Goal: Task Accomplishment & Management: Manage account settings

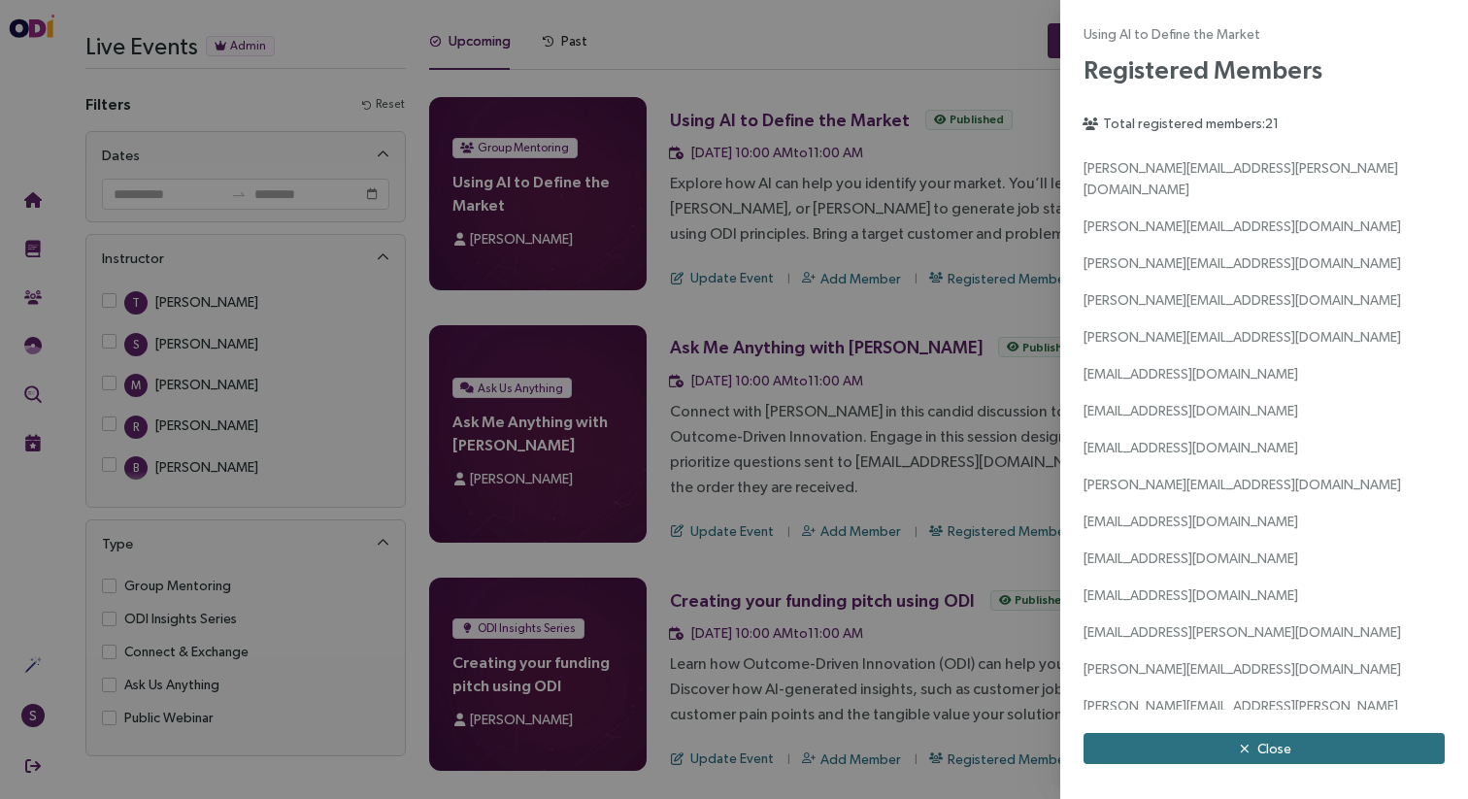
click at [924, 53] on div at bounding box center [734, 399] width 1468 height 799
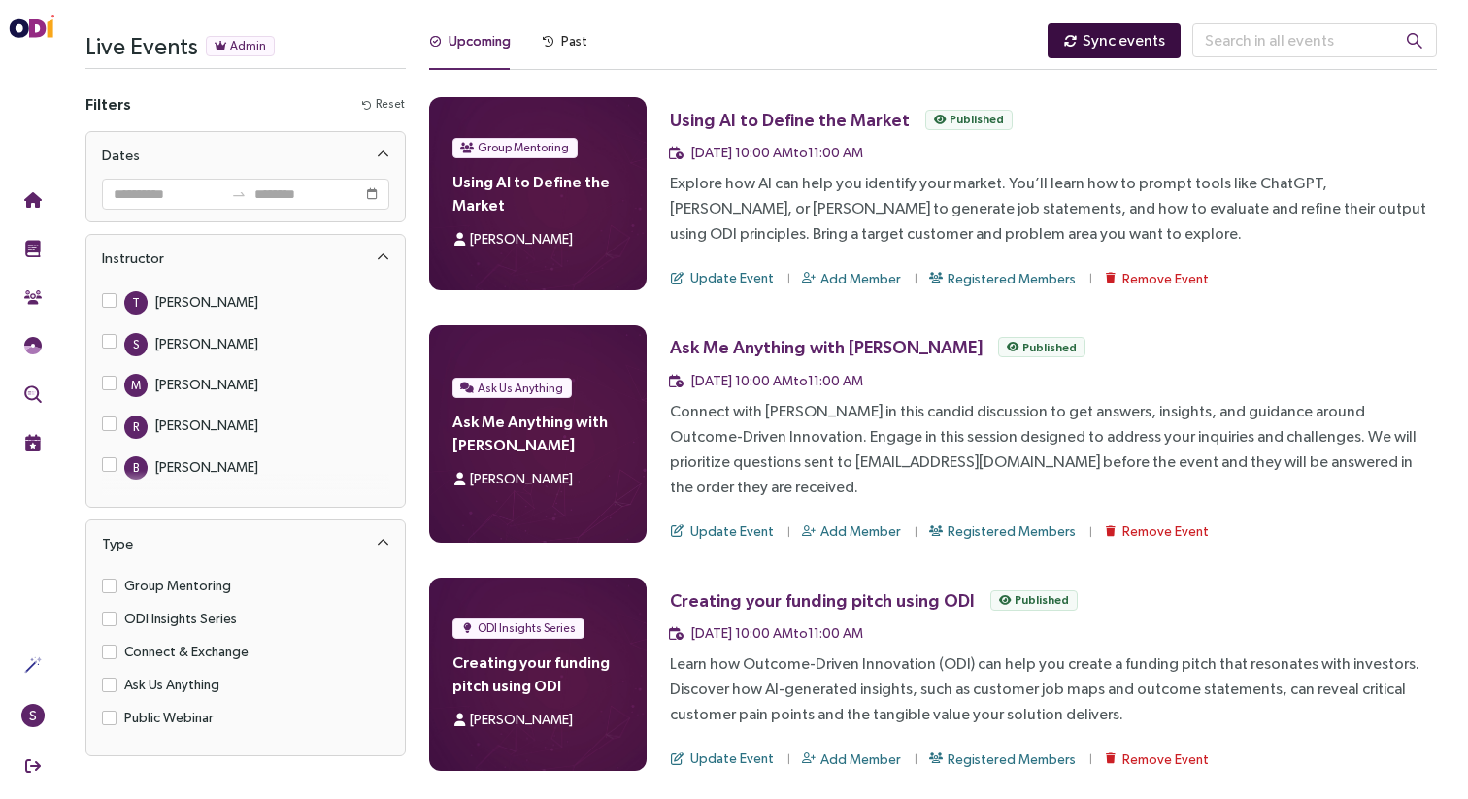
click at [1077, 48] on icon "button" at bounding box center [1070, 41] width 13 height 13
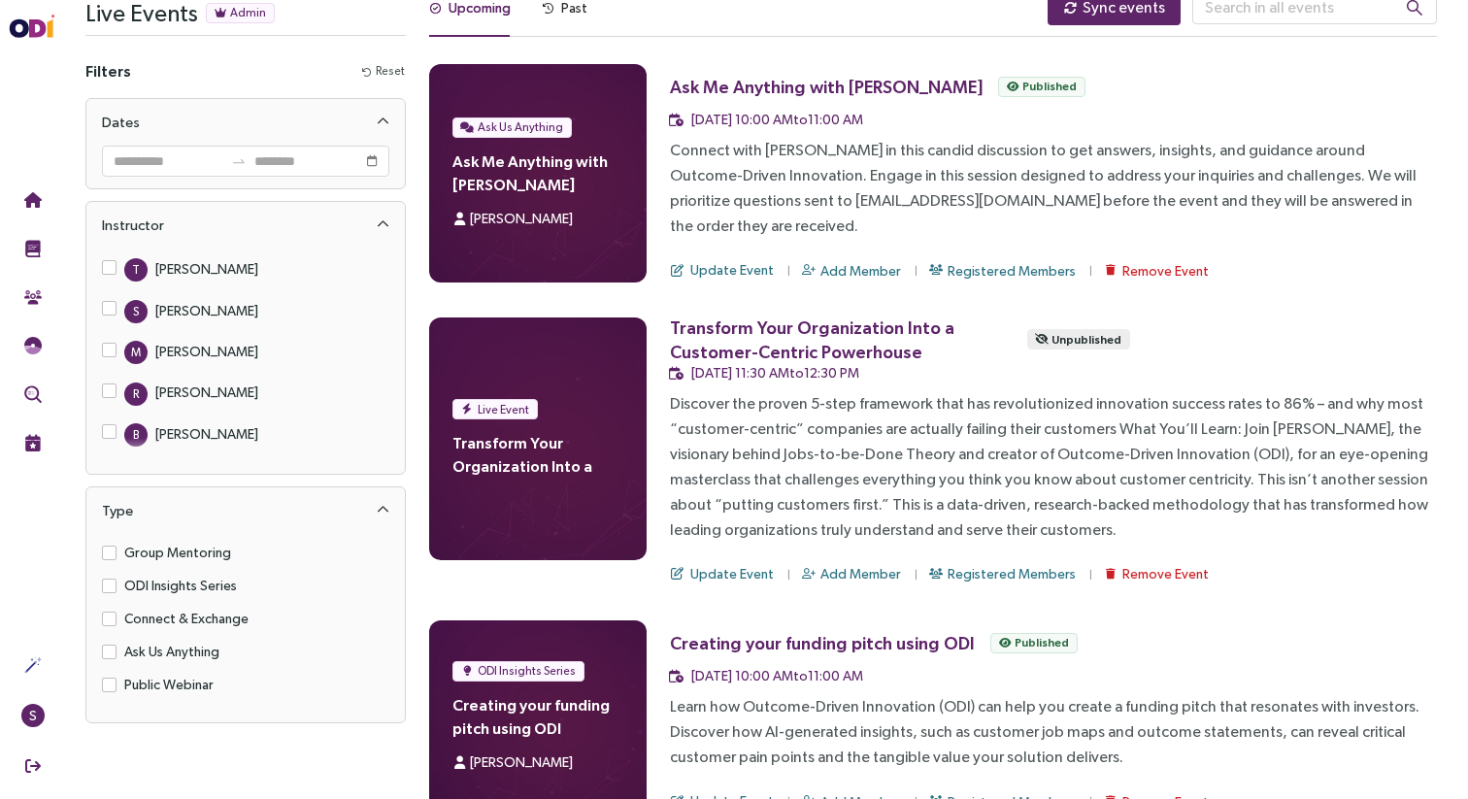
scroll to position [32, 0]
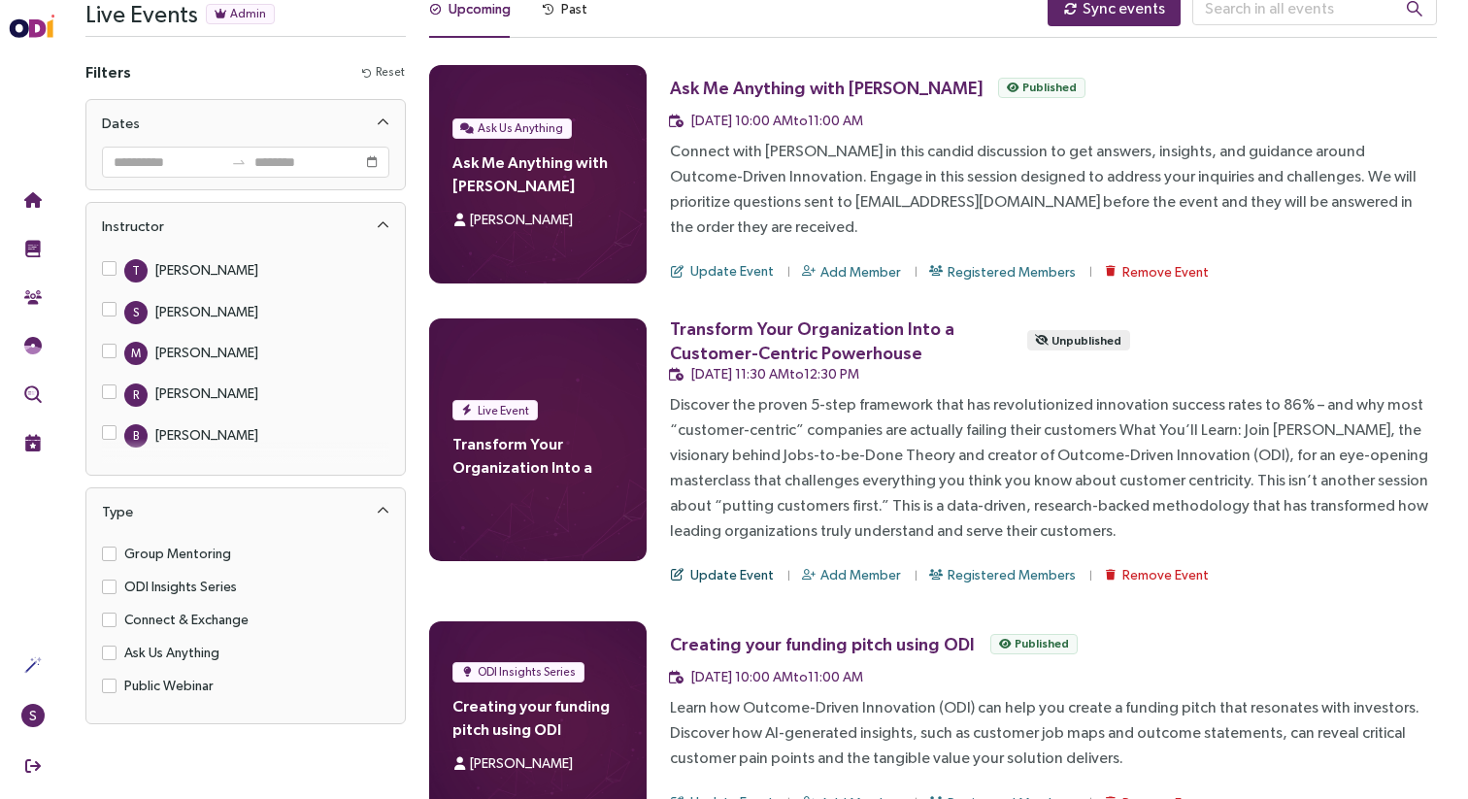
click at [734, 564] on span "Update Event" at bounding box center [732, 574] width 84 height 21
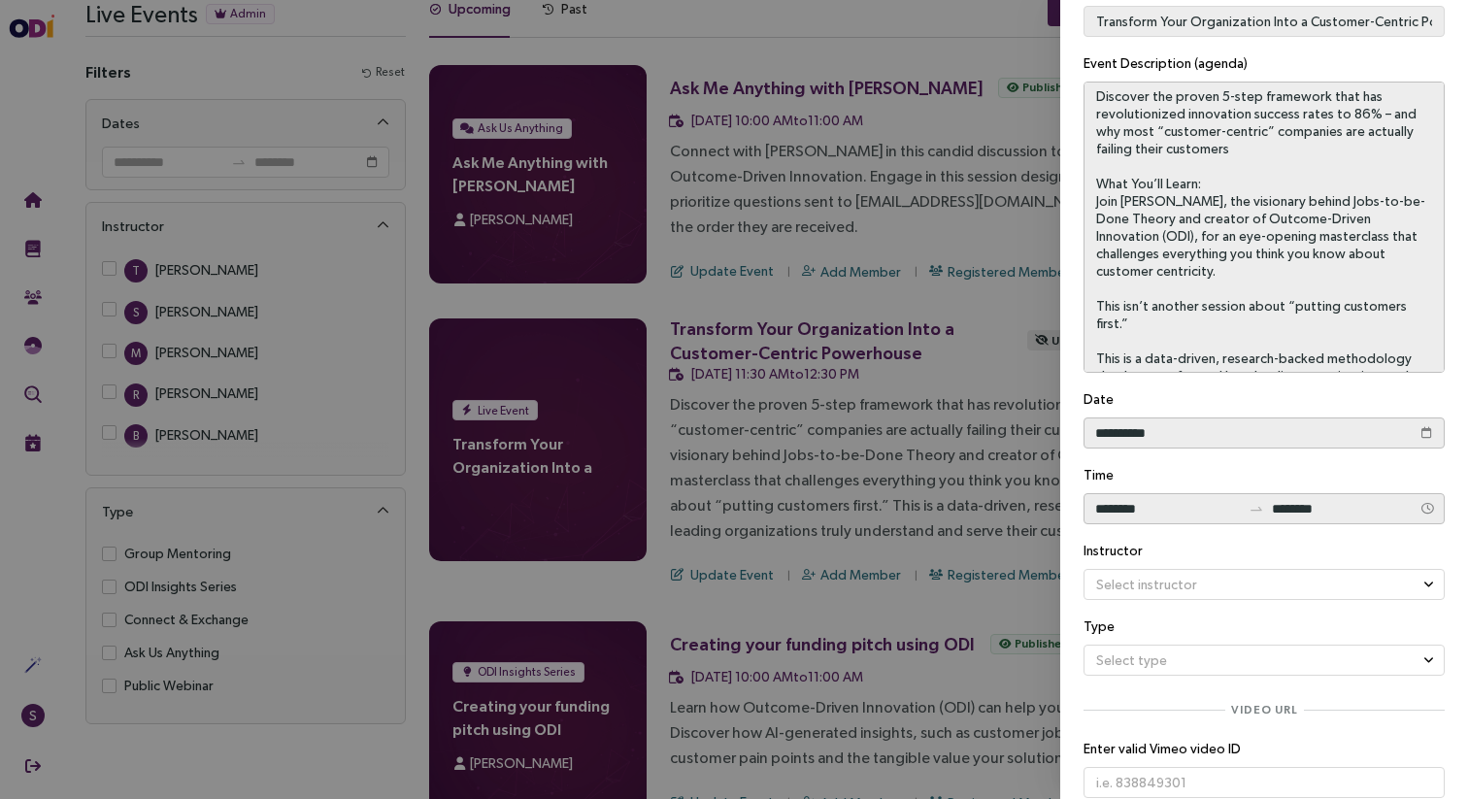
scroll to position [136, 0]
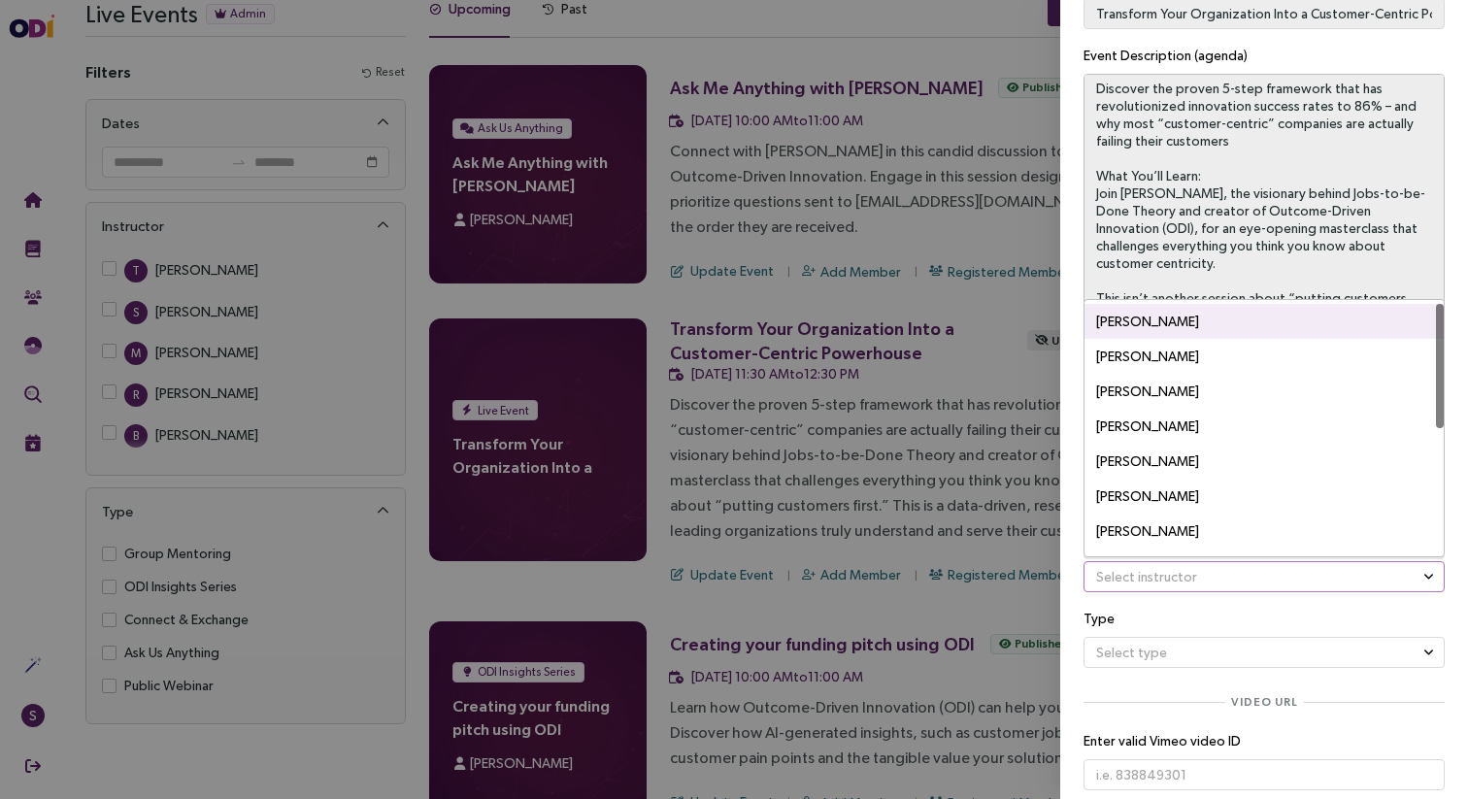
click at [1250, 571] on input "search" at bounding box center [1257, 576] width 324 height 29
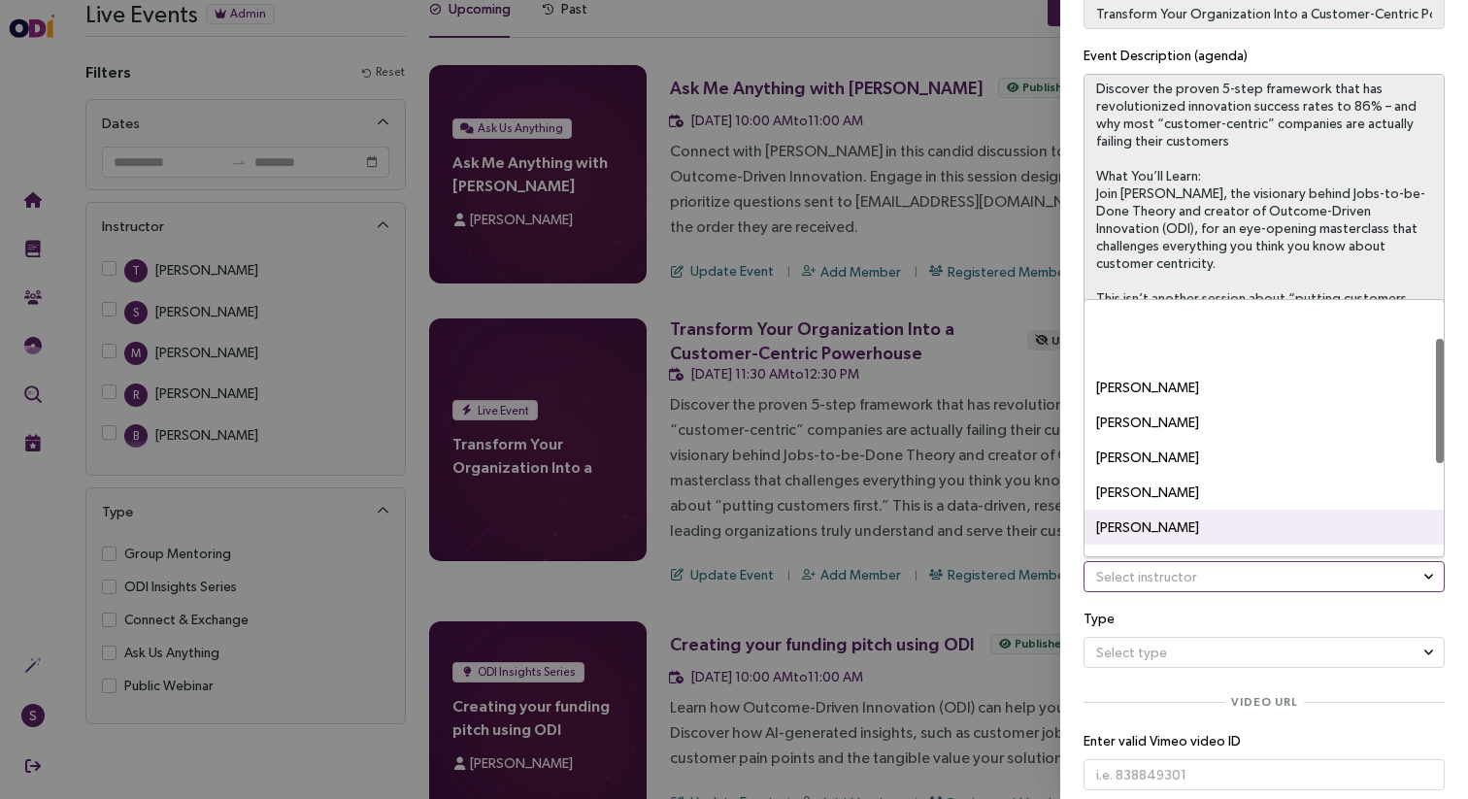
scroll to position [0, 0]
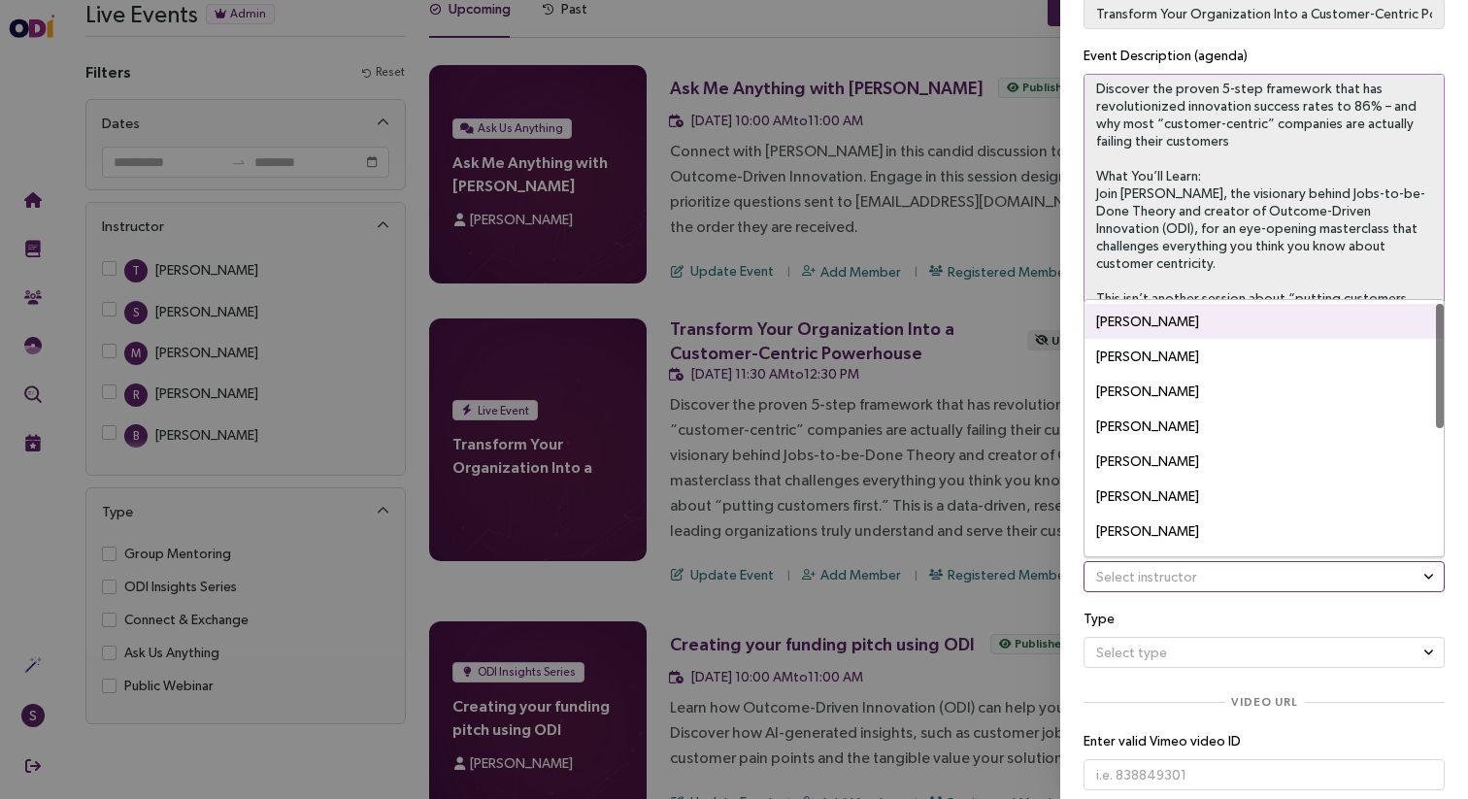
drag, startPoint x: 1154, startPoint y: 326, endPoint x: 1158, endPoint y: 336, distance: 10.5
click at [1154, 326] on div "[PERSON_NAME]" at bounding box center [1264, 321] width 336 height 35
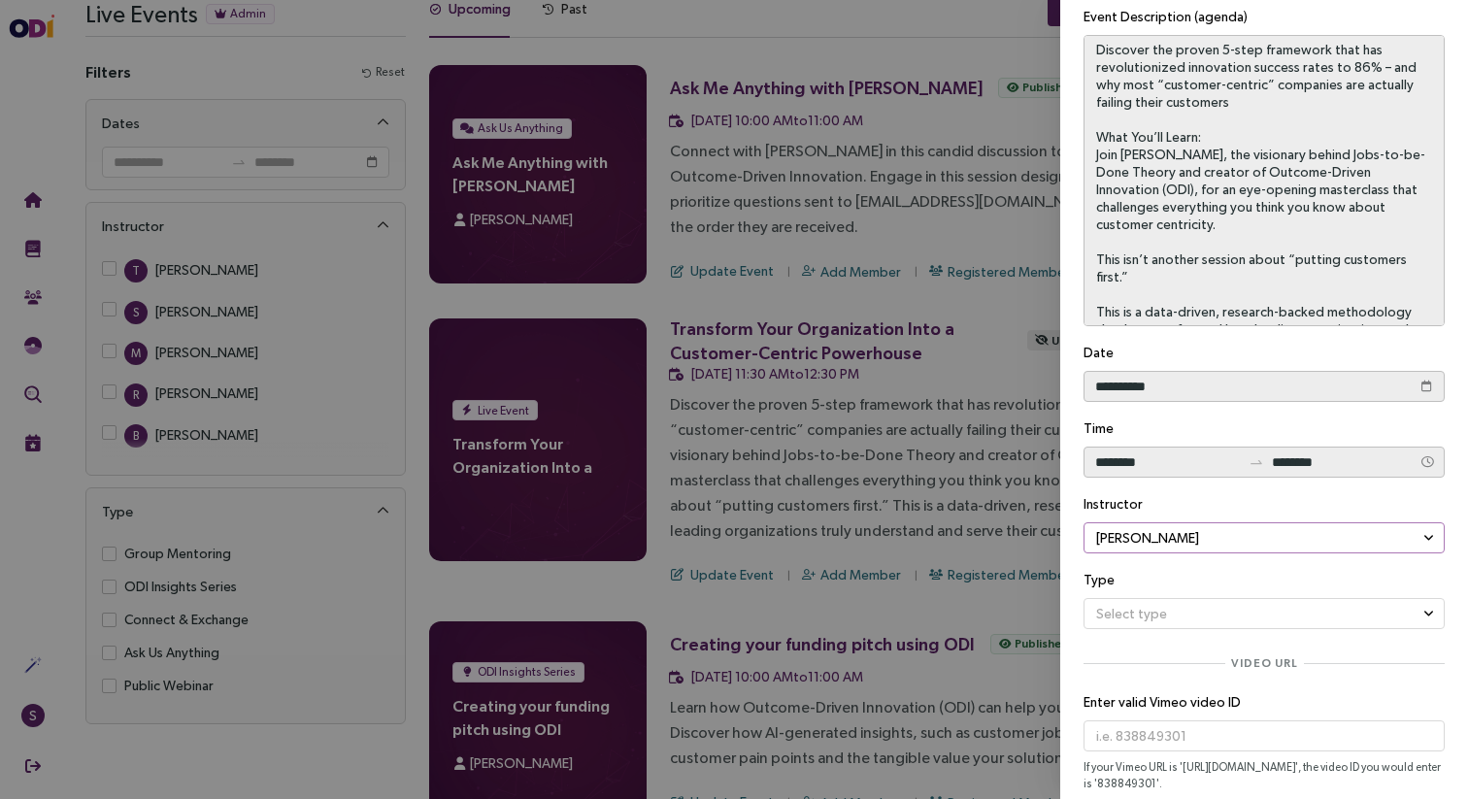
scroll to position [179, 0]
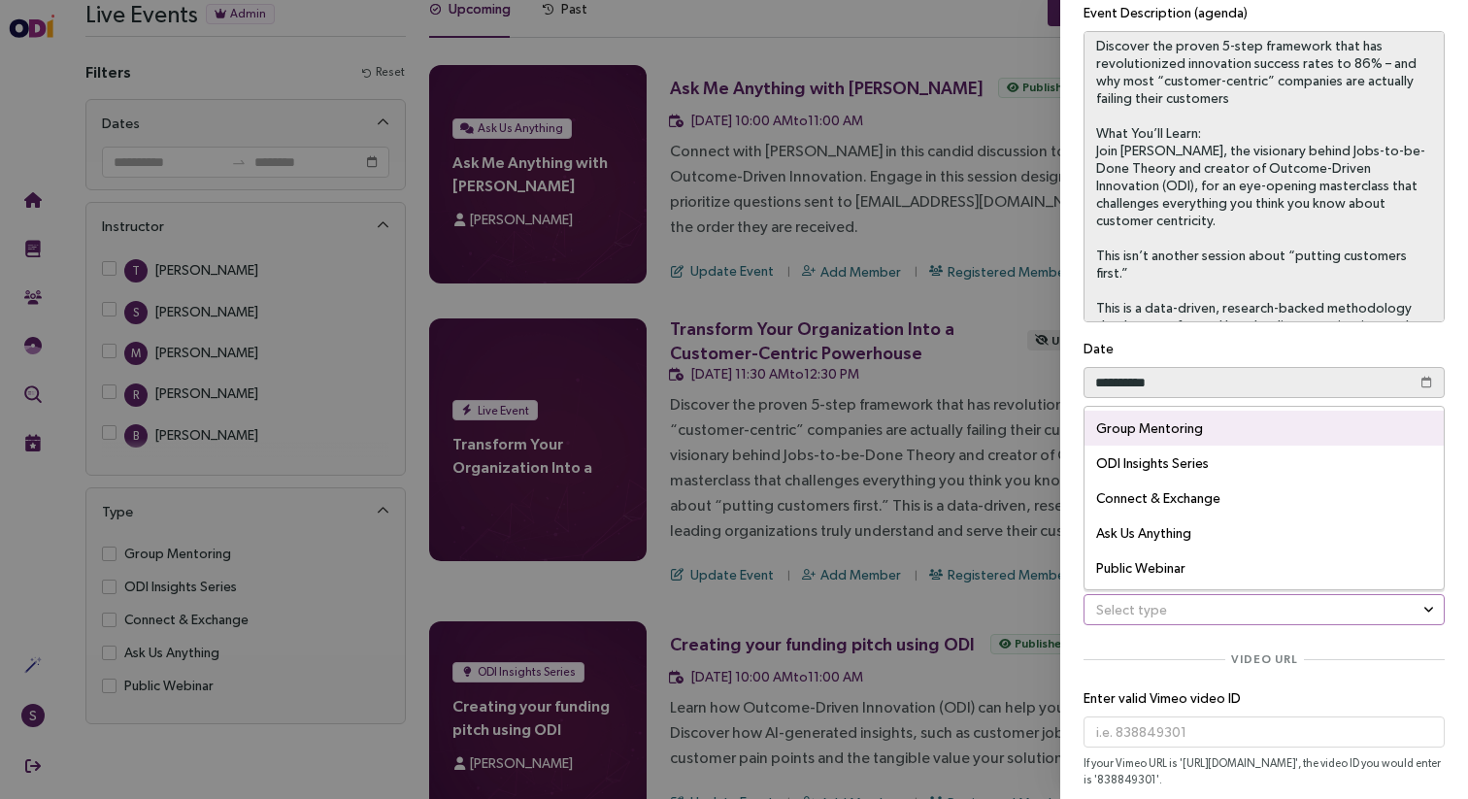
click at [1148, 604] on input "search" at bounding box center [1257, 609] width 324 height 29
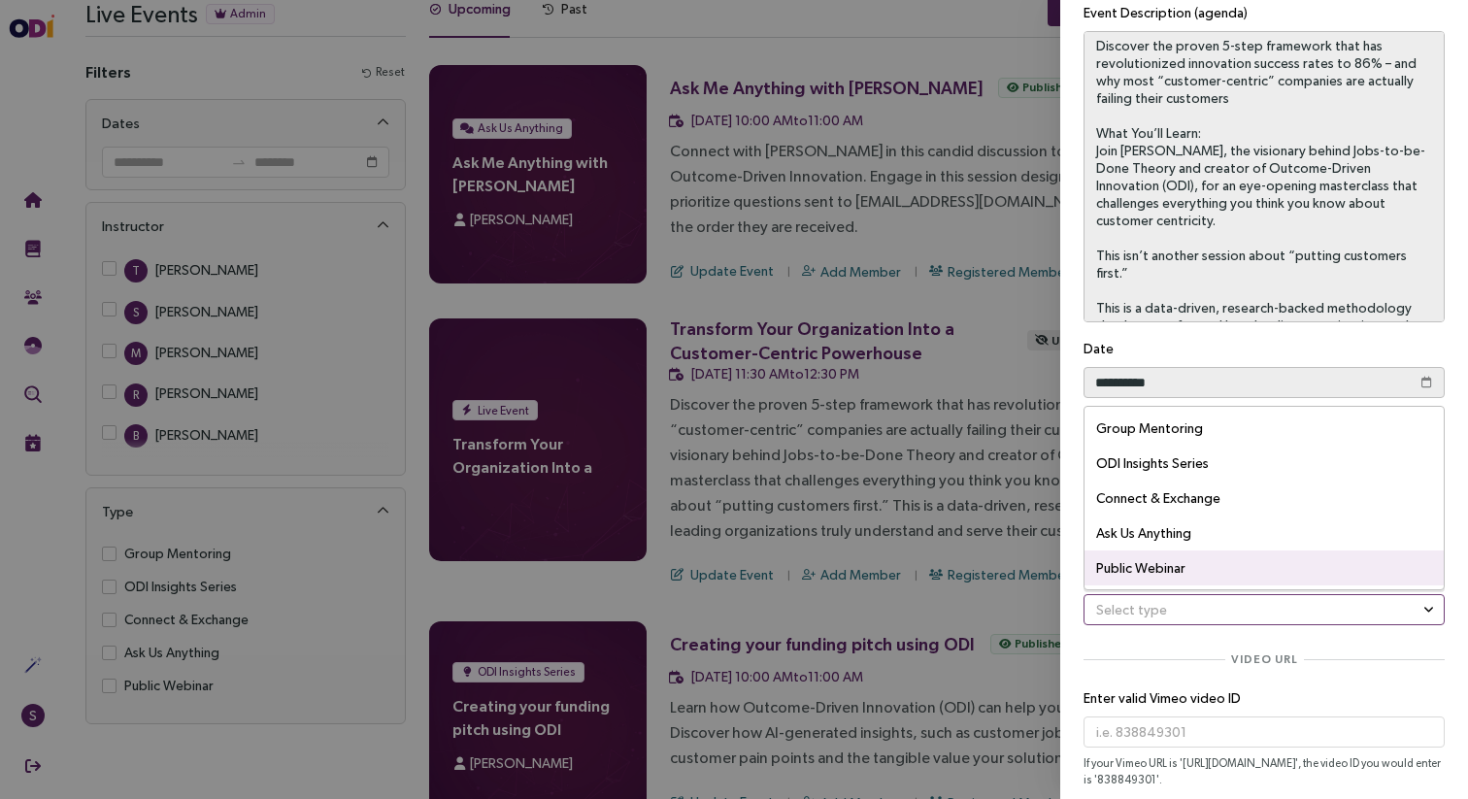
click at [1166, 567] on div "Public Webinar" at bounding box center [1264, 568] width 336 height 35
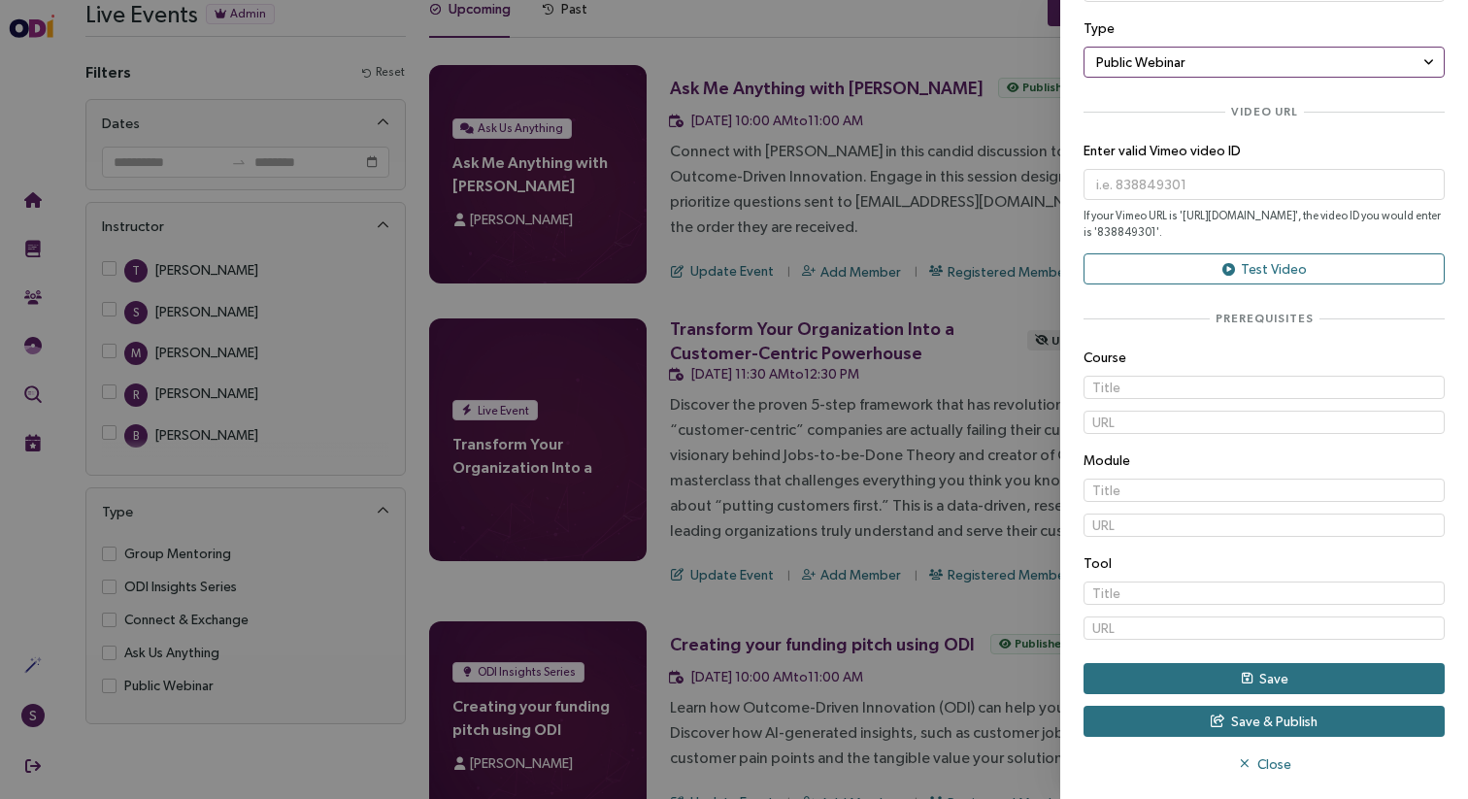
scroll to position [730, 0]
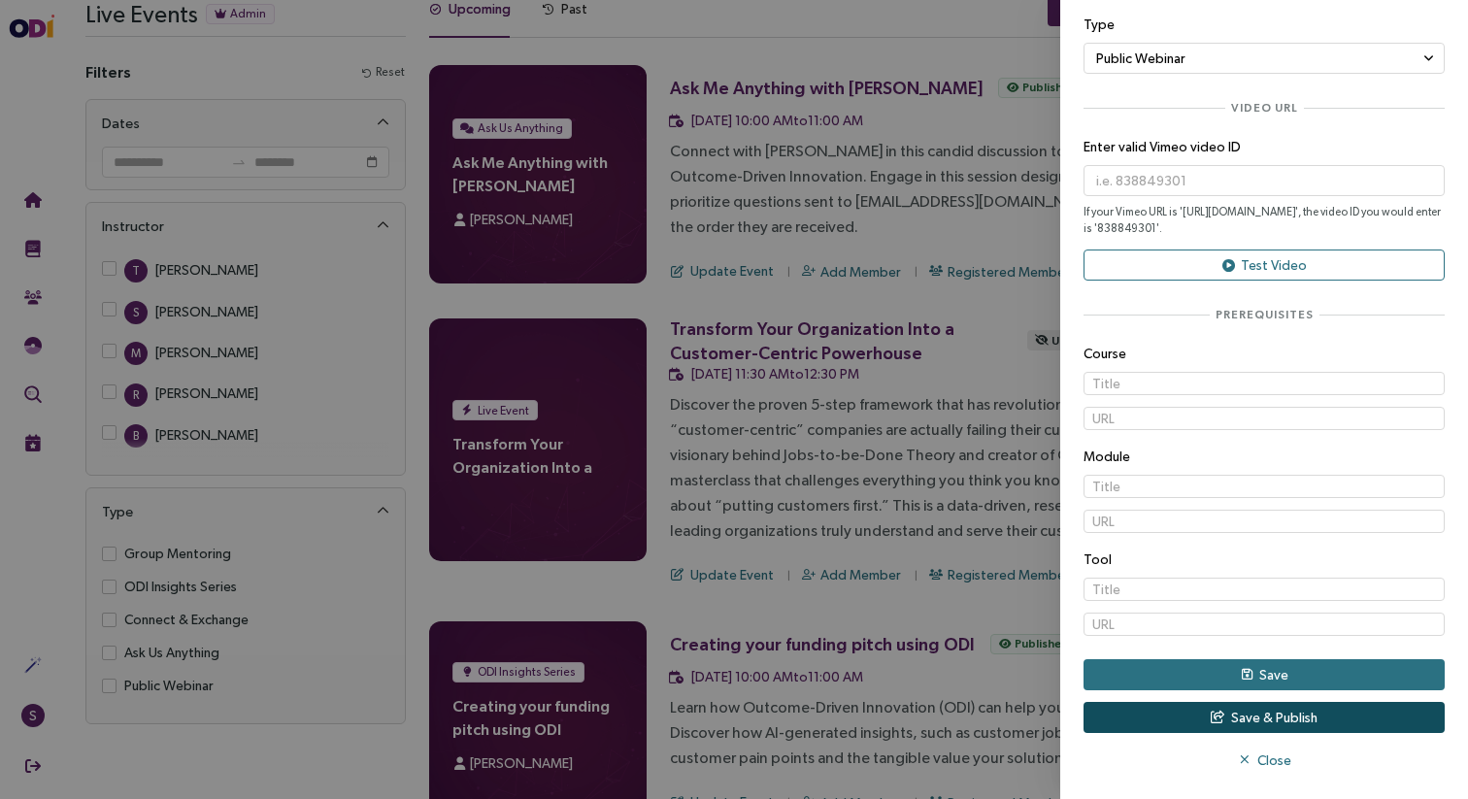
click at [1252, 717] on span "Save & Publish" at bounding box center [1274, 717] width 86 height 21
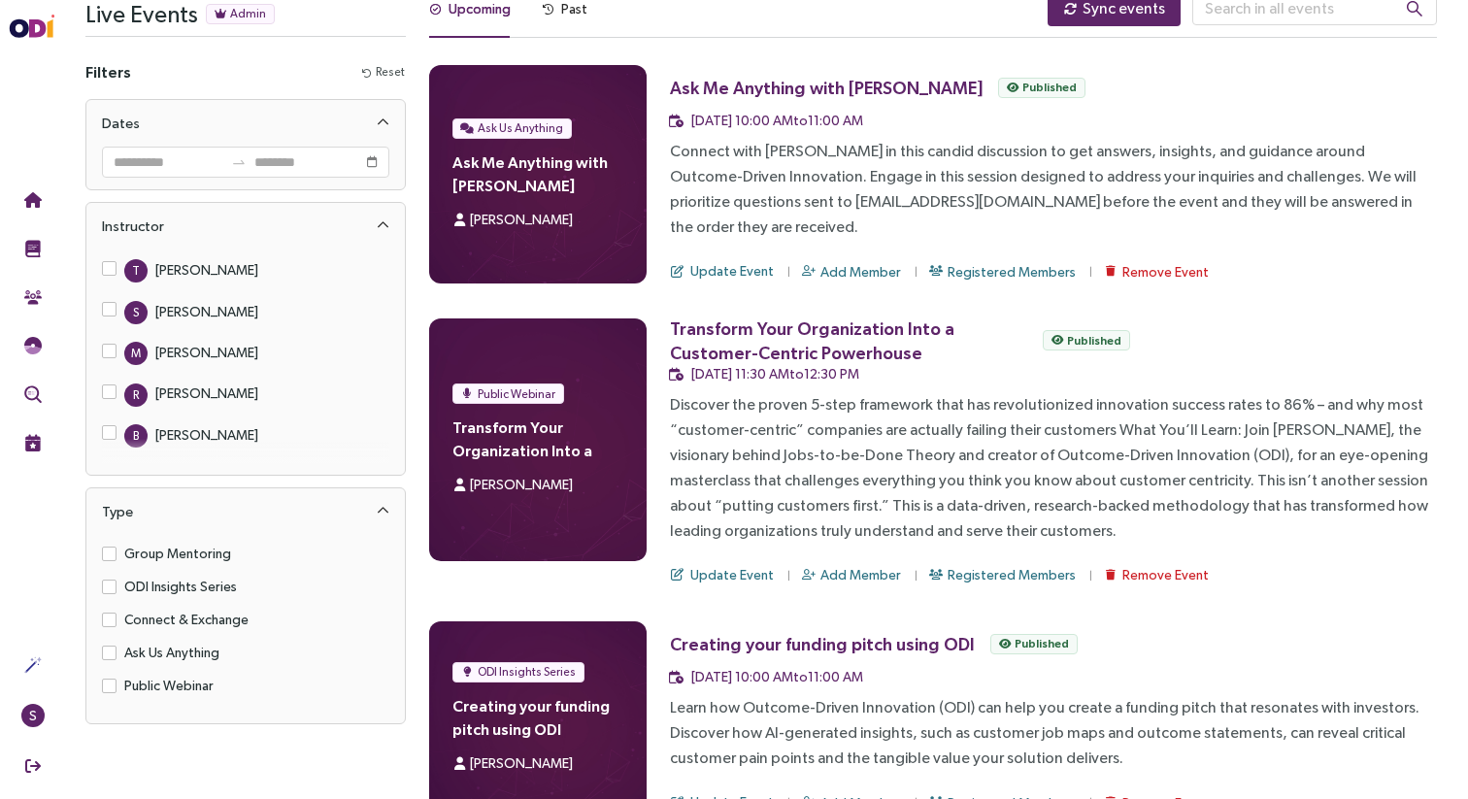
scroll to position [0, 0]
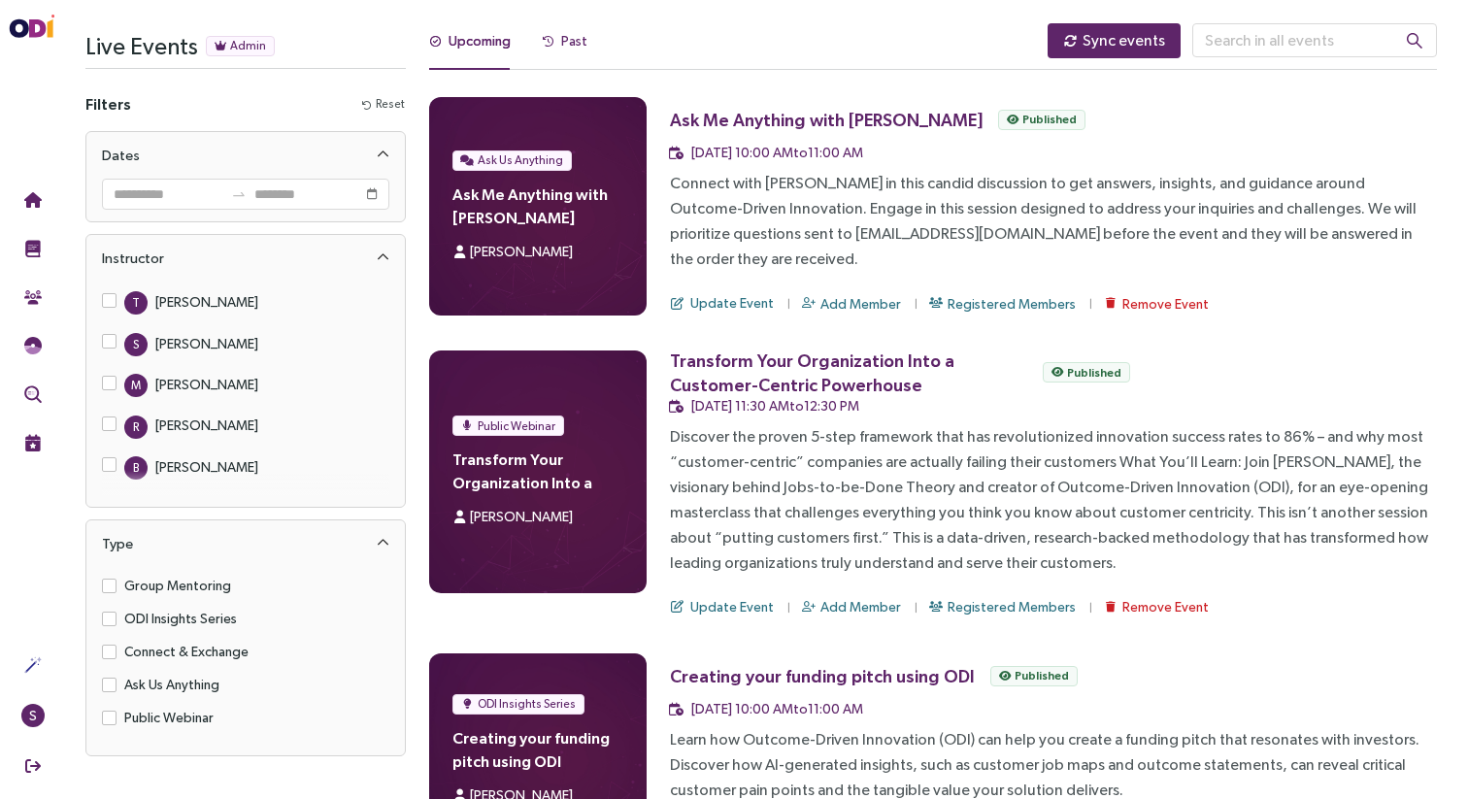
drag, startPoint x: 574, startPoint y: 40, endPoint x: 636, endPoint y: 67, distance: 67.8
click at [574, 41] on div "Past" at bounding box center [574, 40] width 26 height 21
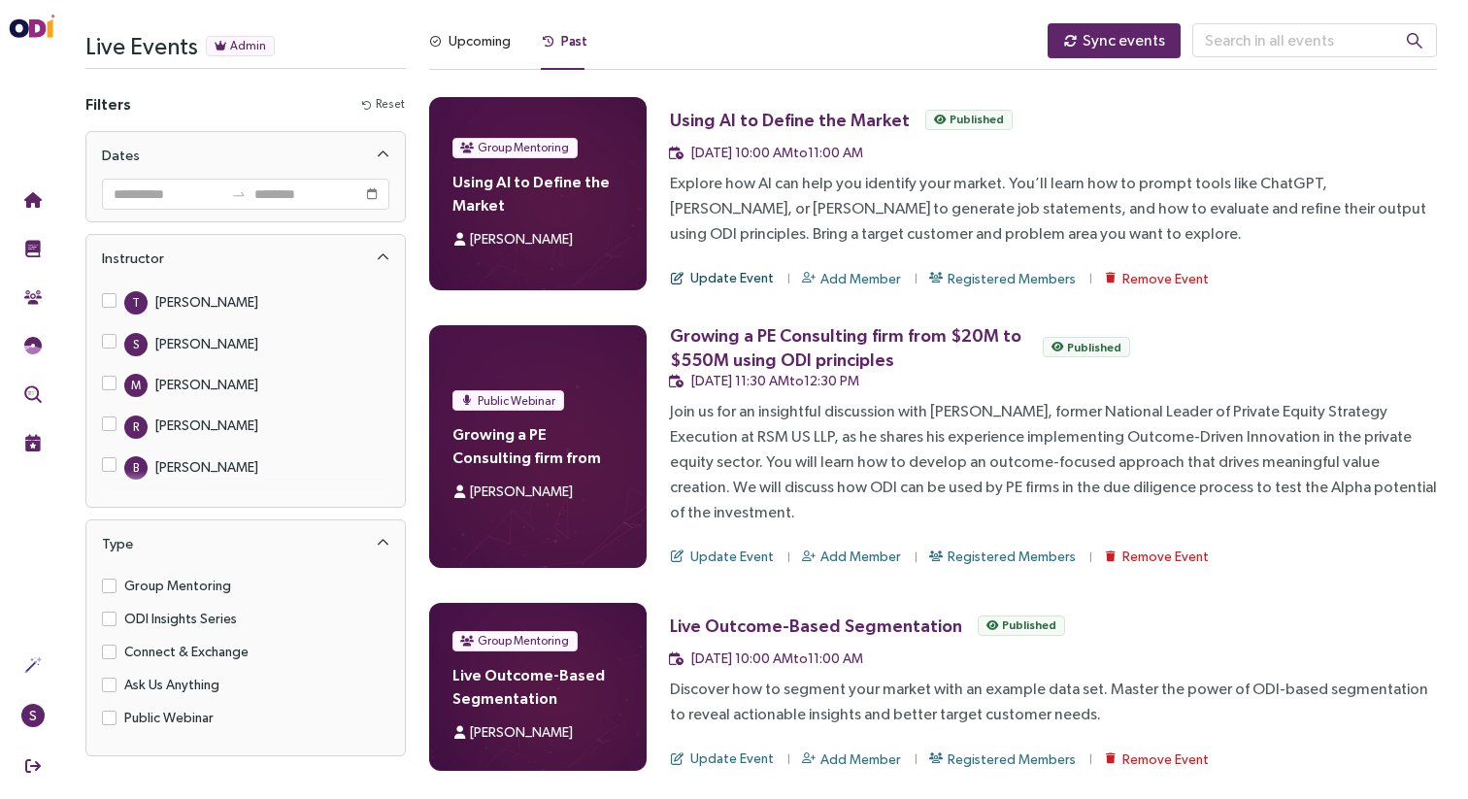
click at [722, 278] on span "Update Event" at bounding box center [732, 277] width 84 height 21
type textarea "**********"
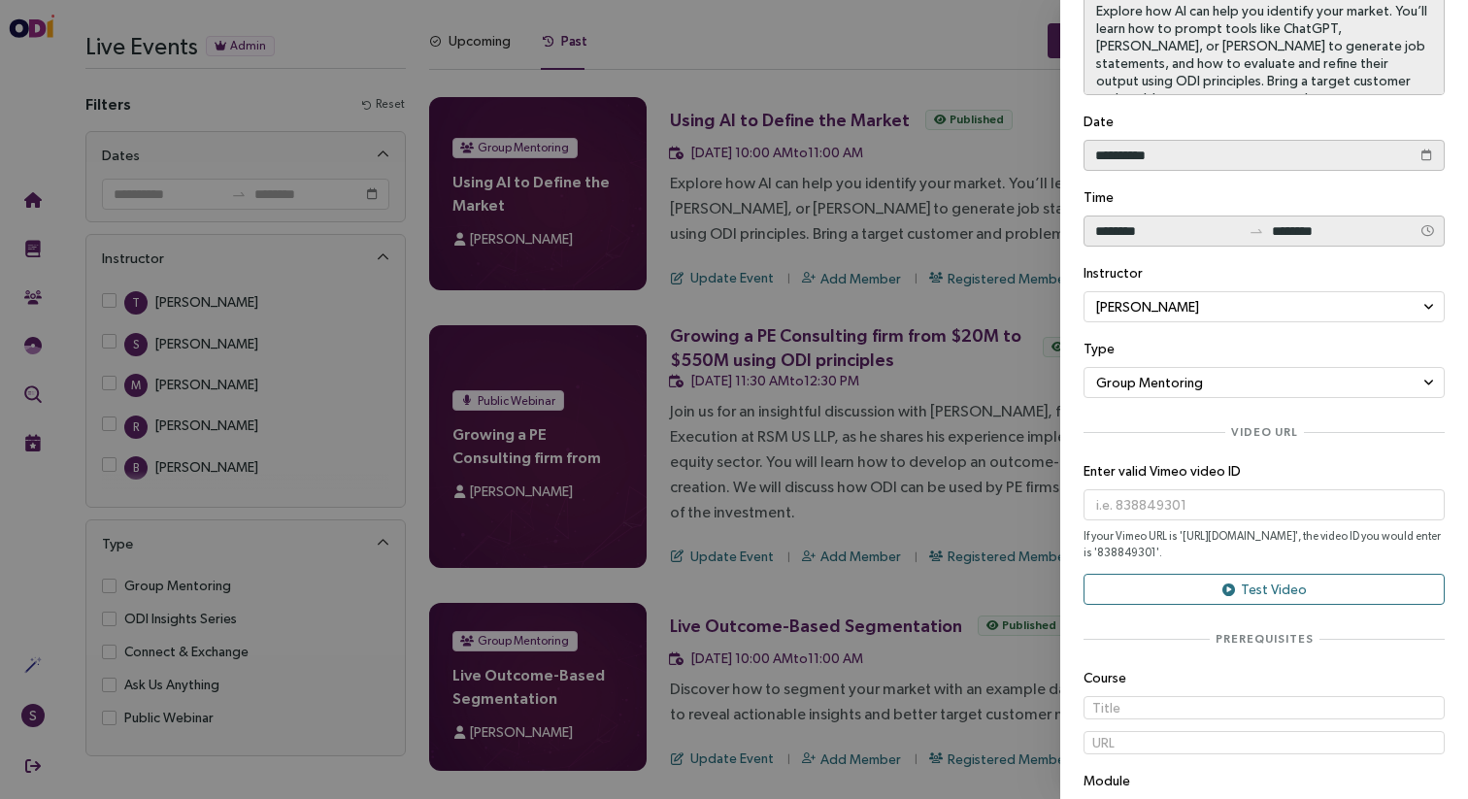
scroll to position [221, 0]
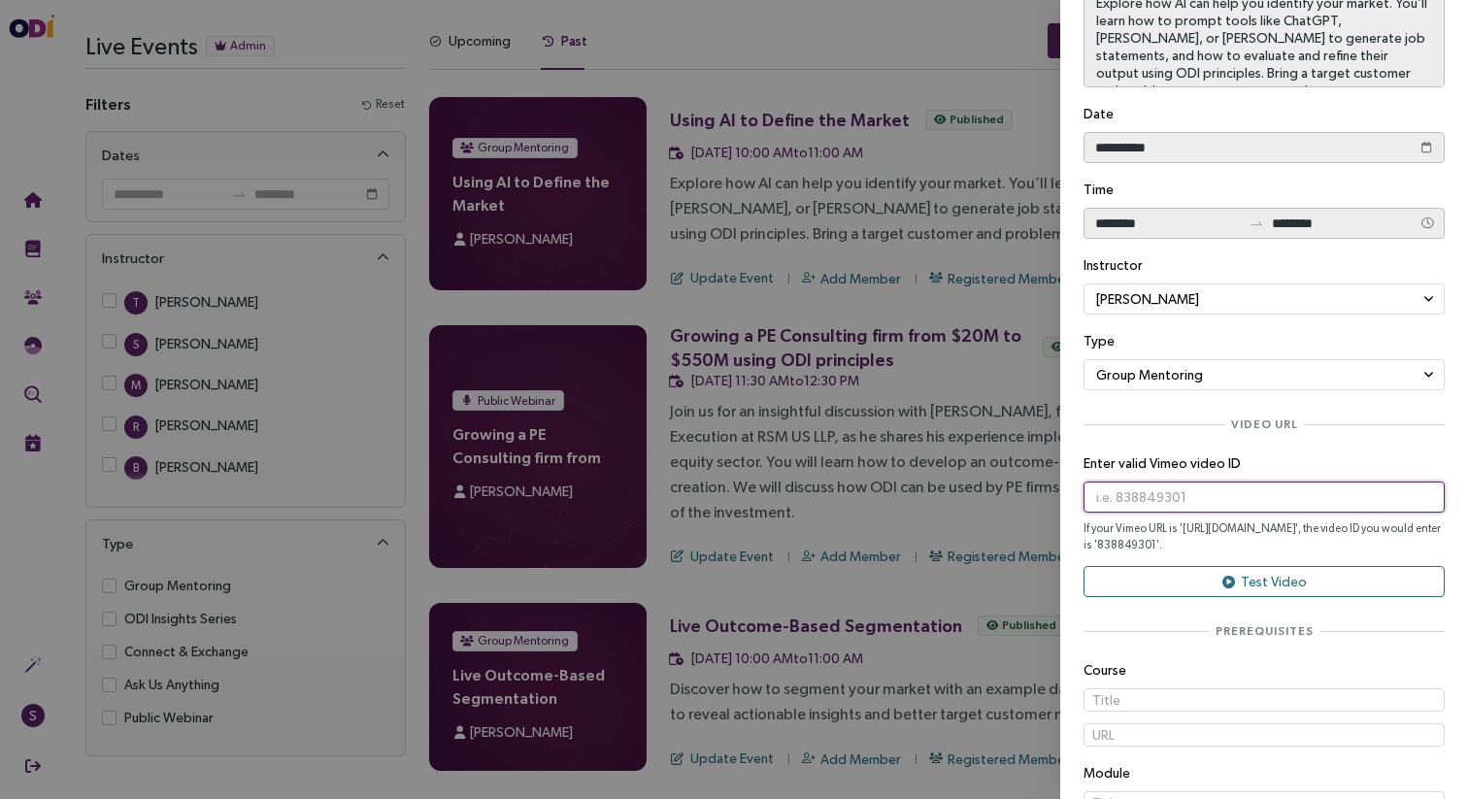
click at [1153, 501] on input "text" at bounding box center [1264, 497] width 361 height 31
paste input "1111745980"
type input "1111745980"
click at [1207, 500] on input "1111745980" at bounding box center [1264, 497] width 361 height 31
click at [1206, 583] on button "Test Video" at bounding box center [1264, 581] width 361 height 31
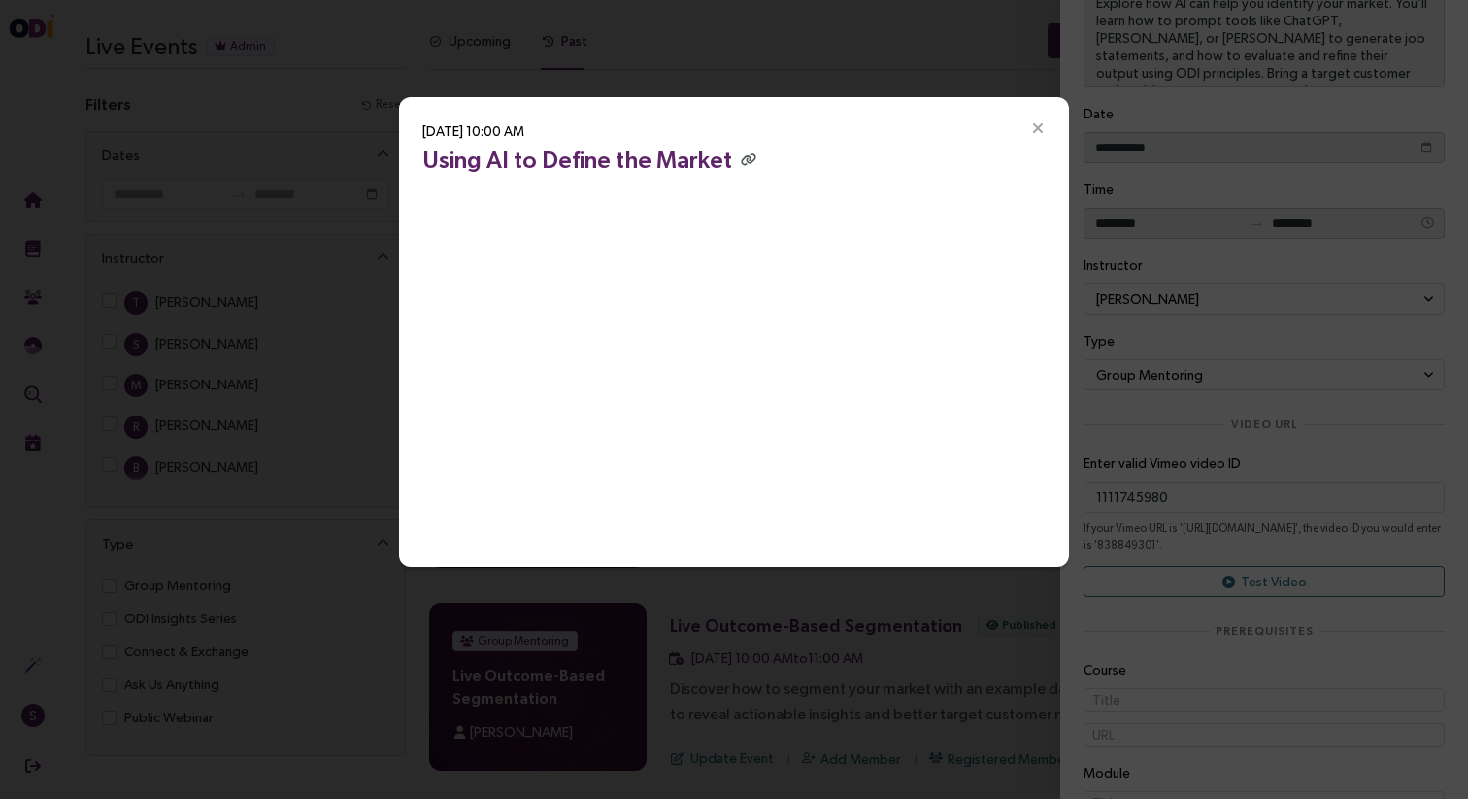
click at [1029, 124] on icon "Close" at bounding box center [1037, 128] width 17 height 17
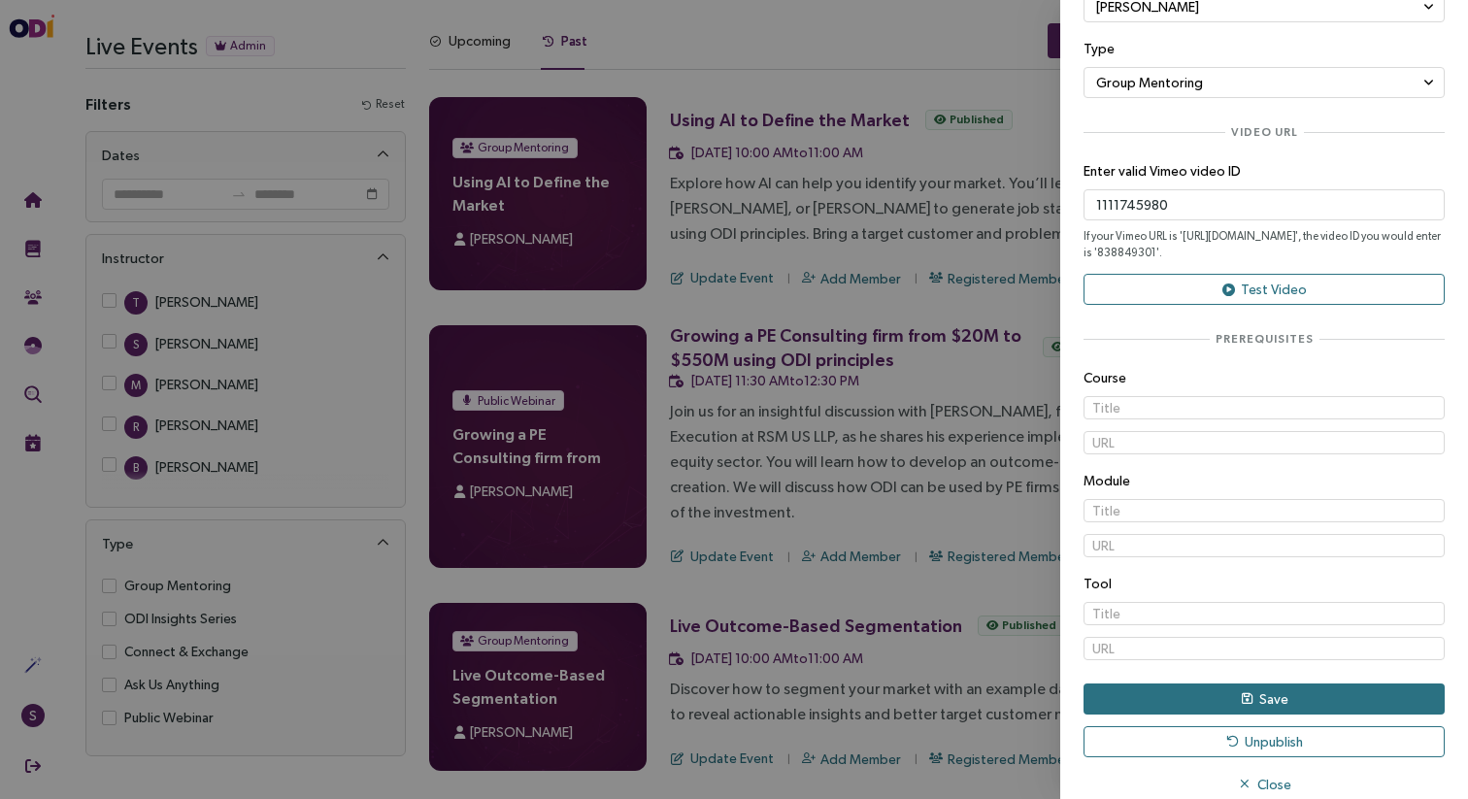
scroll to position [538, 0]
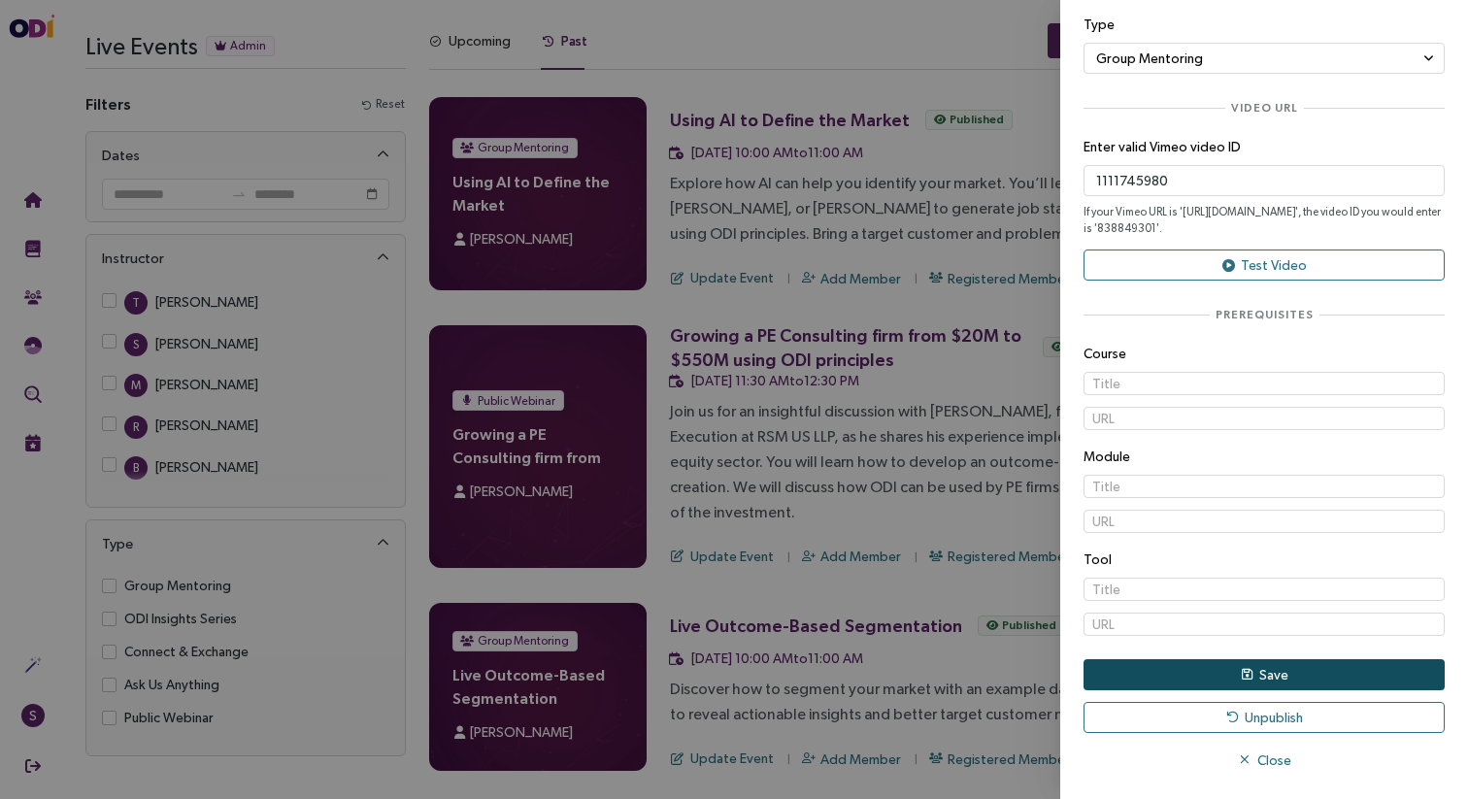
click at [1238, 675] on button "Save" at bounding box center [1264, 674] width 361 height 31
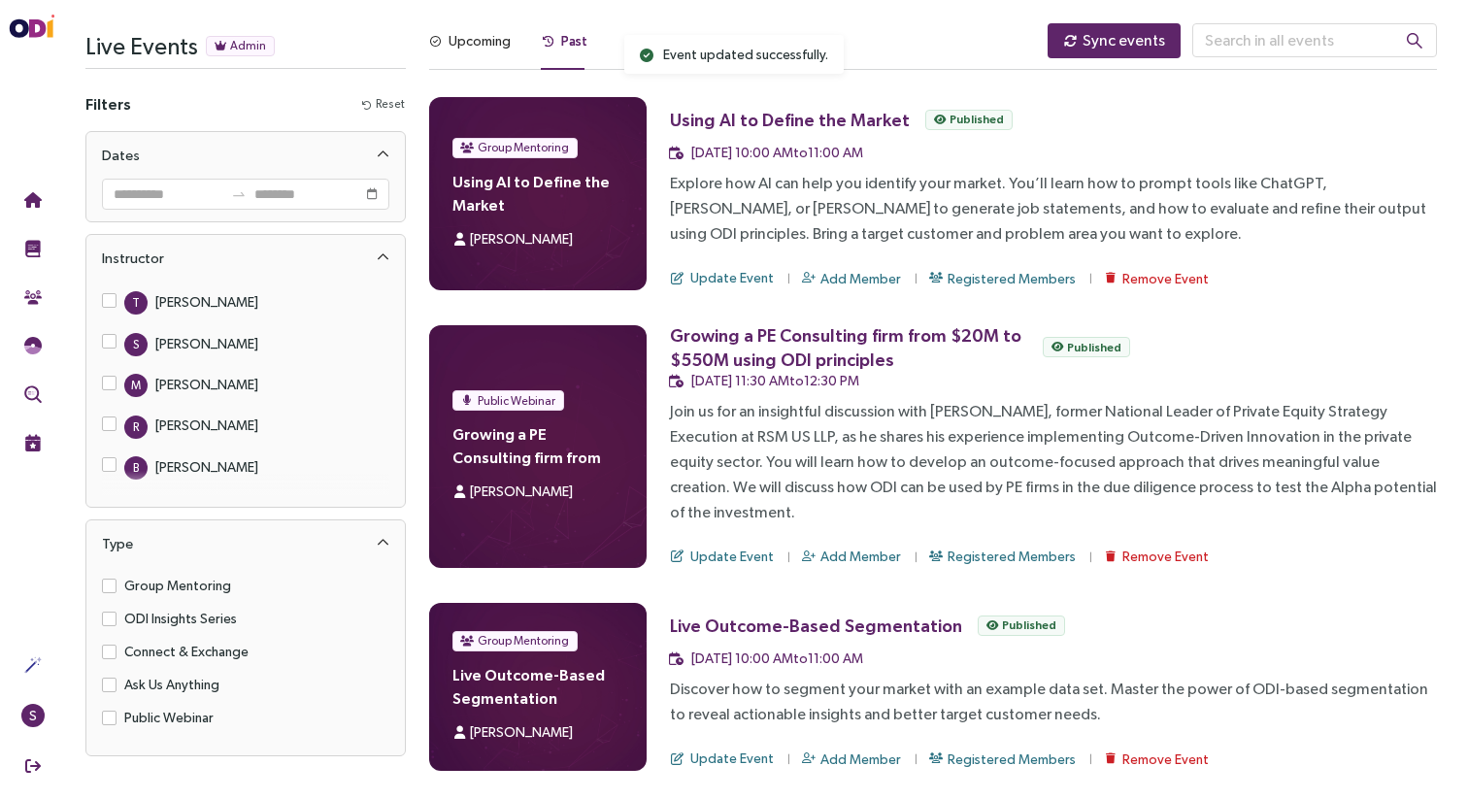
scroll to position [0, 0]
click at [933, 279] on icon "button" at bounding box center [936, 278] width 14 height 11
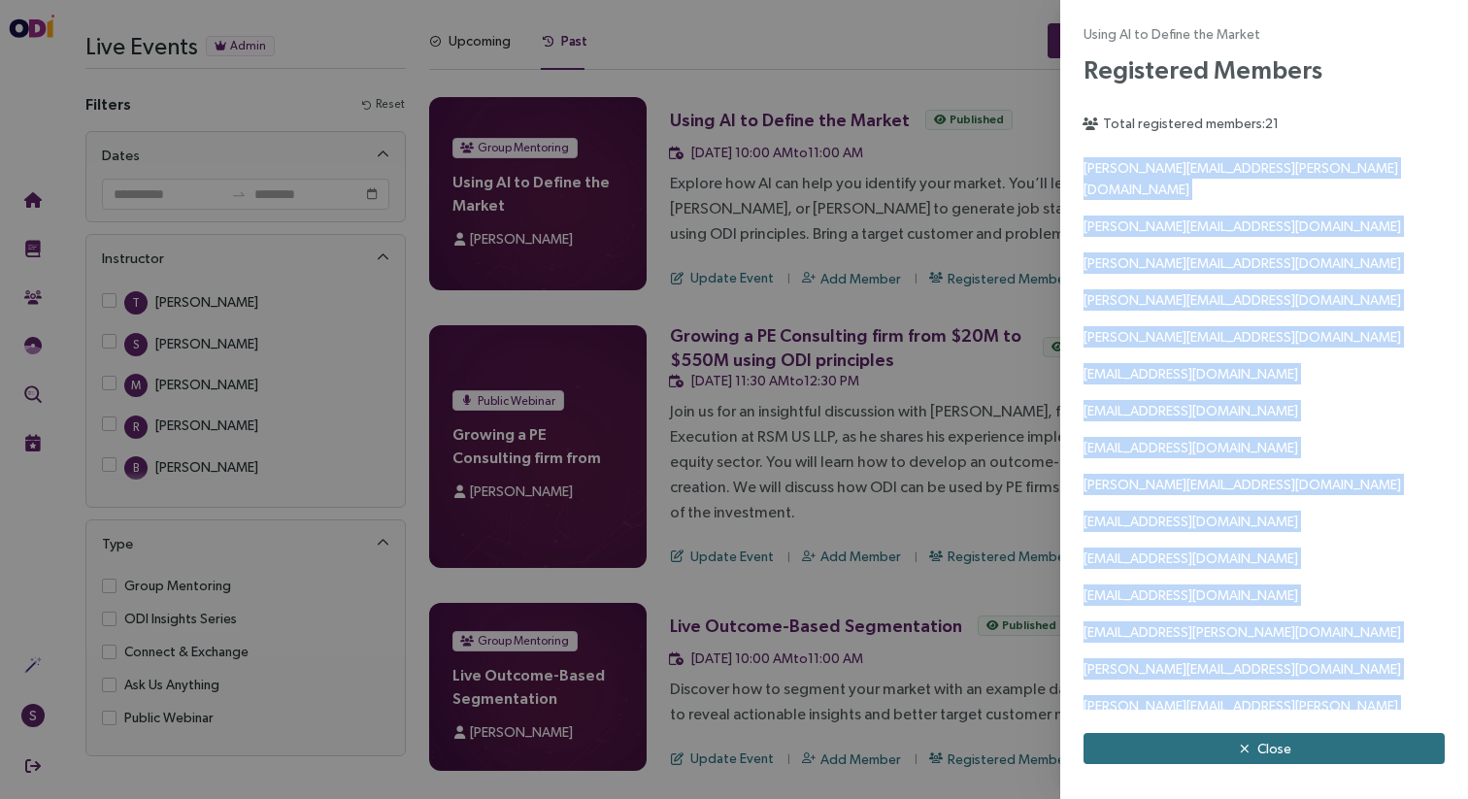
scroll to position [207, 0]
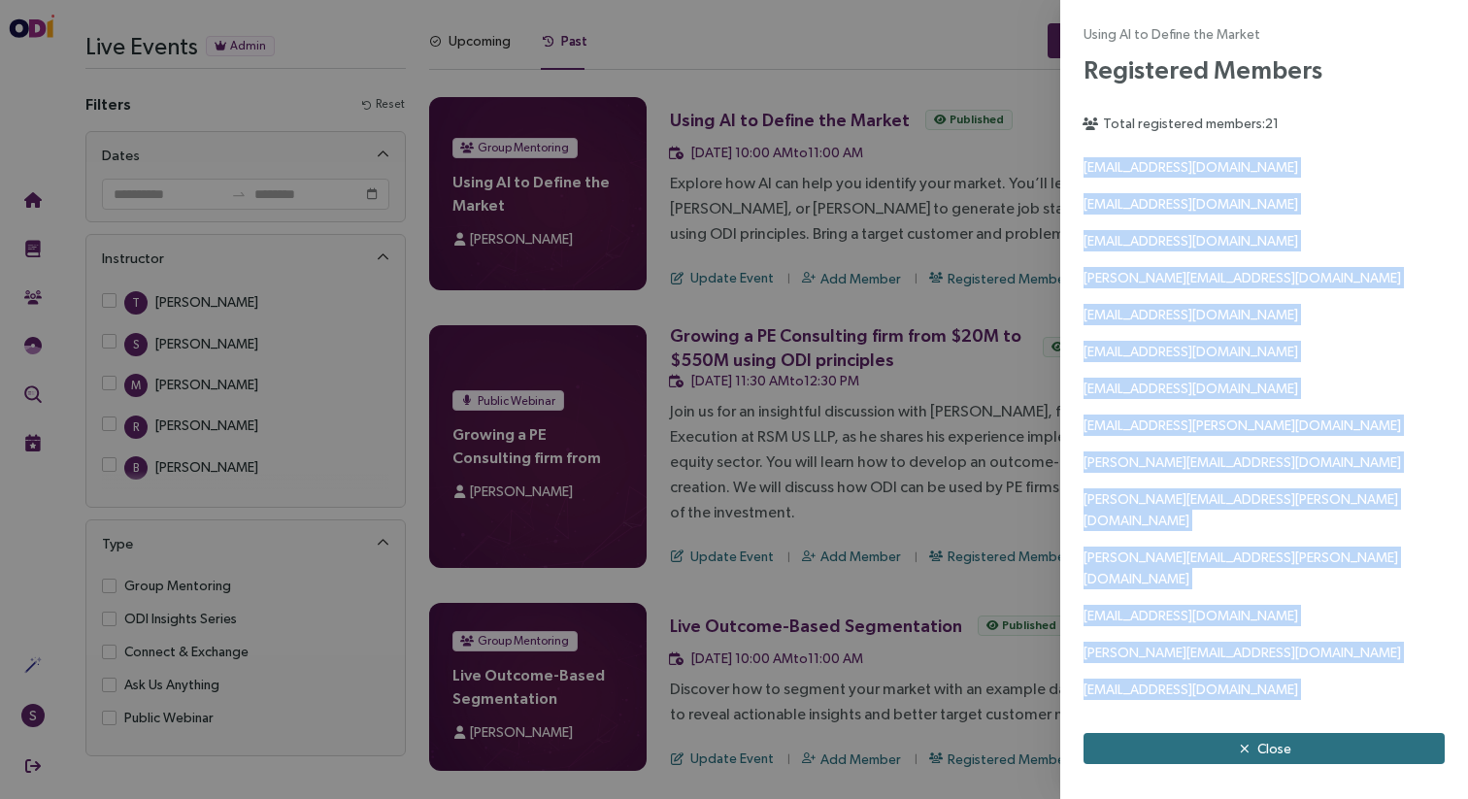
drag, startPoint x: 1084, startPoint y: 166, endPoint x: 1336, endPoint y: 797, distance: 679.8
click at [1336, 797] on div "Using AI to Define the Market Registered Members Total registered members: 21 […" at bounding box center [1264, 399] width 408 height 799
copy div "[PERSON_NAME][EMAIL_ADDRESS][PERSON_NAME][DOMAIN_NAME] [PERSON_NAME][EMAIL_ADDR…"
drag, startPoint x: 1240, startPoint y: 753, endPoint x: 1126, endPoint y: 740, distance: 114.3
click at [1240, 753] on icon "button" at bounding box center [1245, 749] width 10 height 13
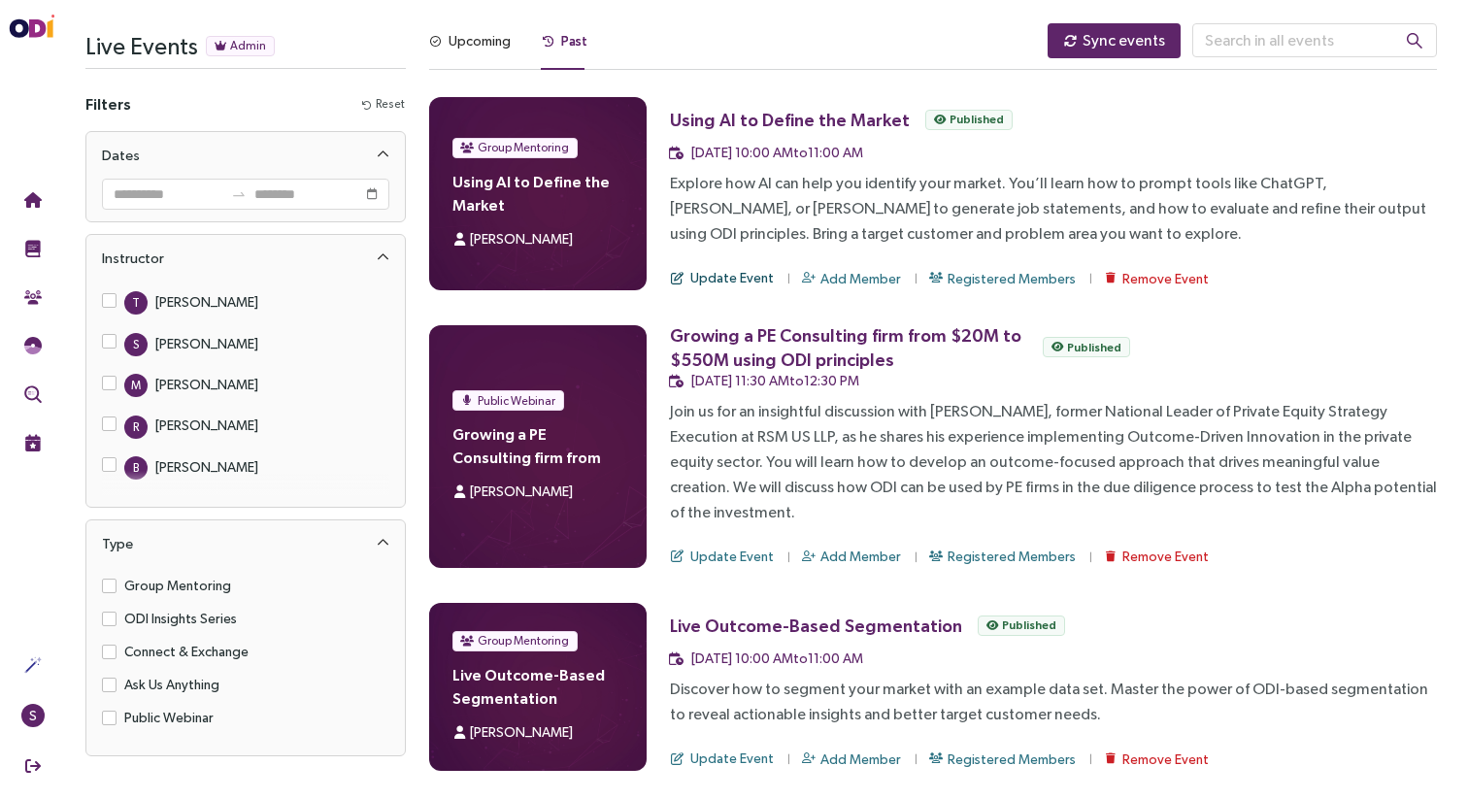
click at [743, 275] on span "Update Event" at bounding box center [732, 277] width 84 height 21
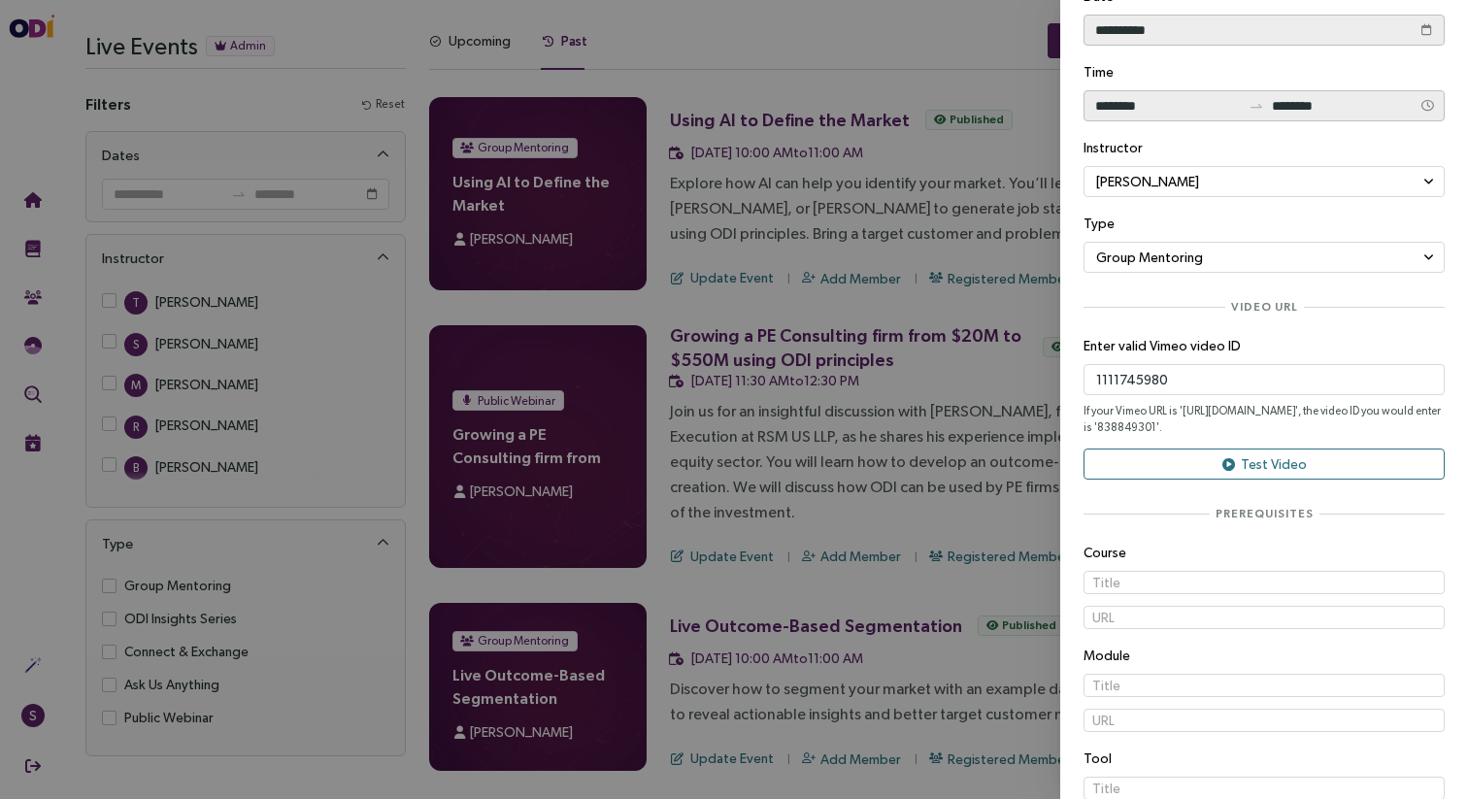
scroll to position [385, 0]
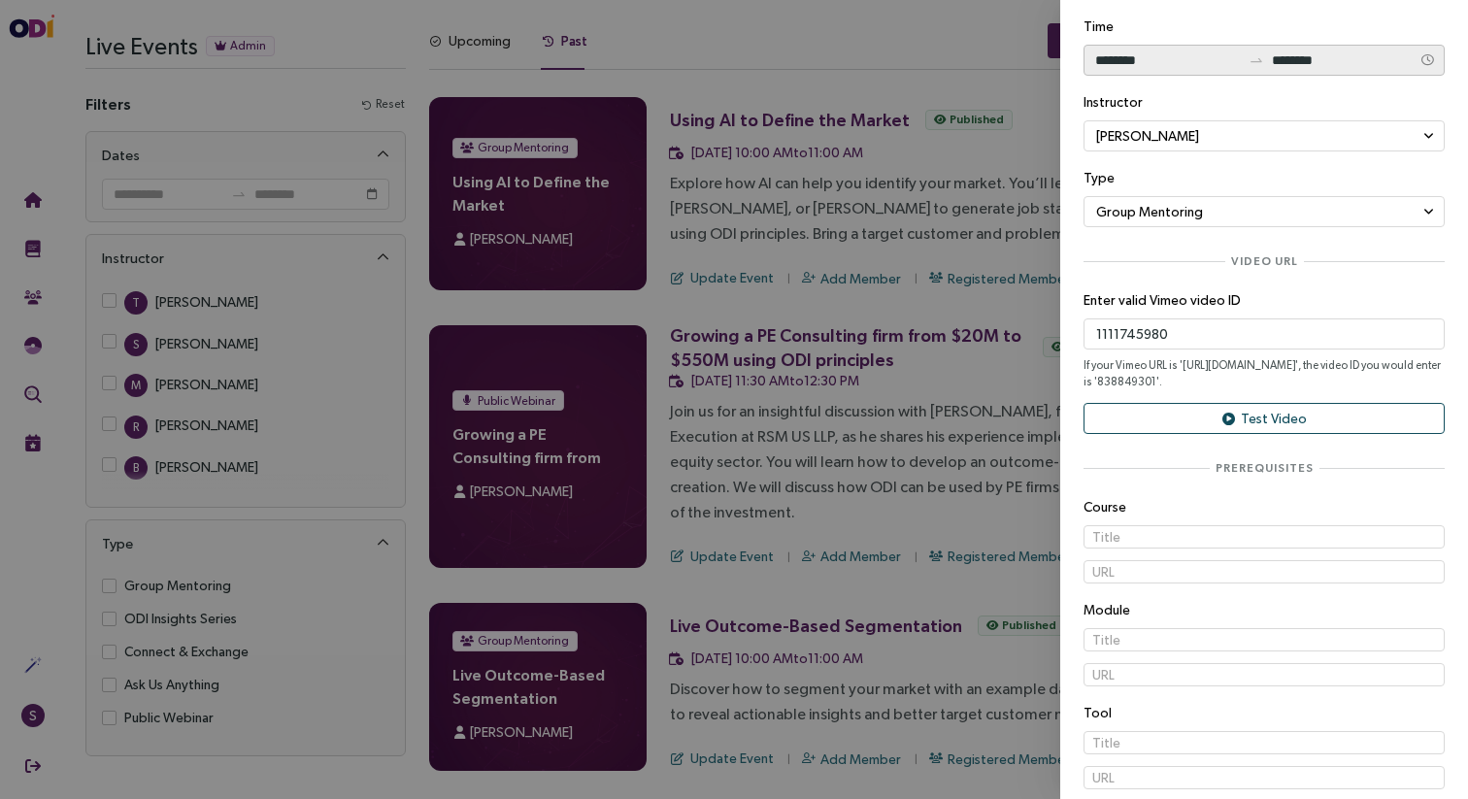
click at [1275, 414] on span "Test Video" at bounding box center [1274, 418] width 66 height 21
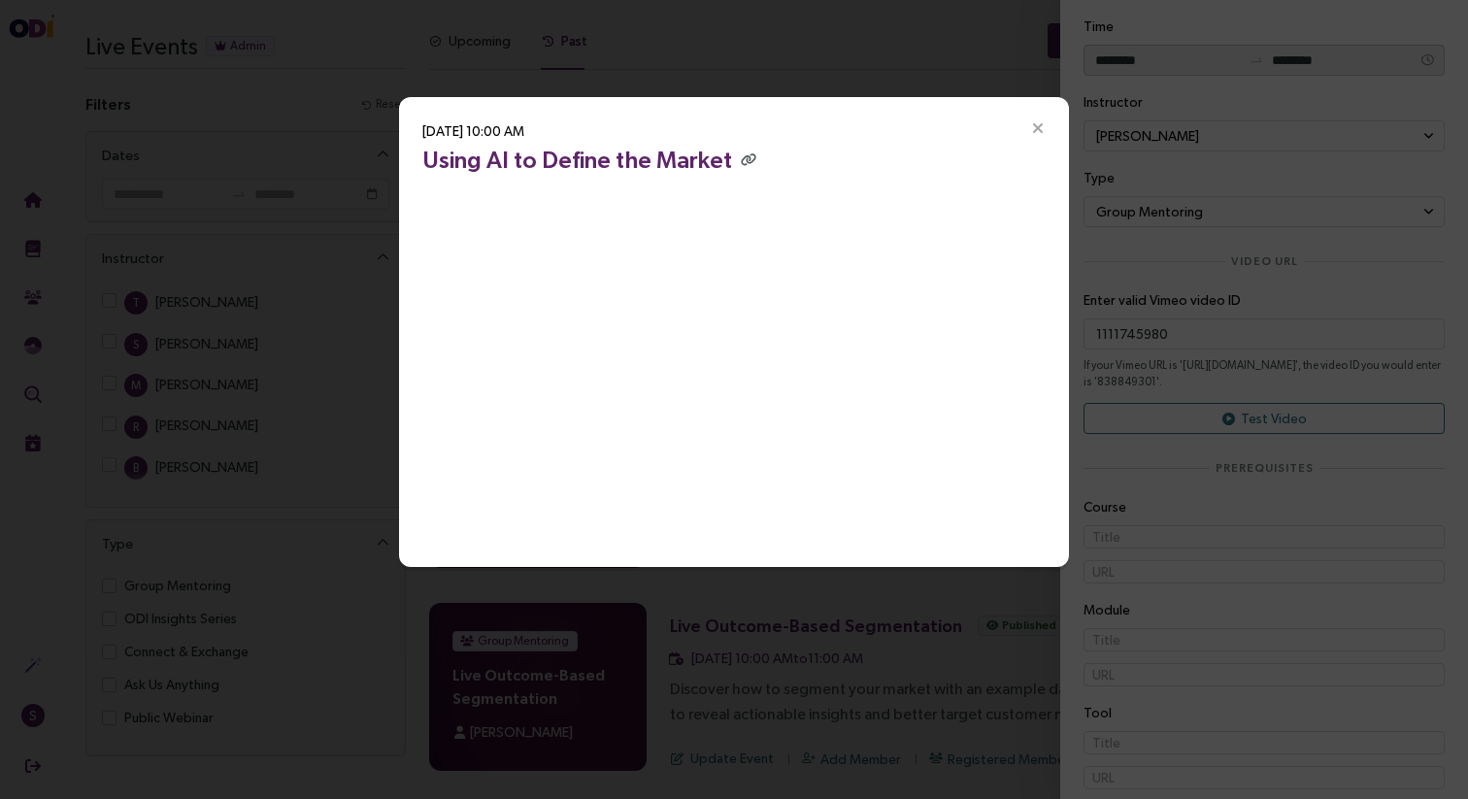
click at [1046, 123] on icon "Close" at bounding box center [1037, 128] width 17 height 17
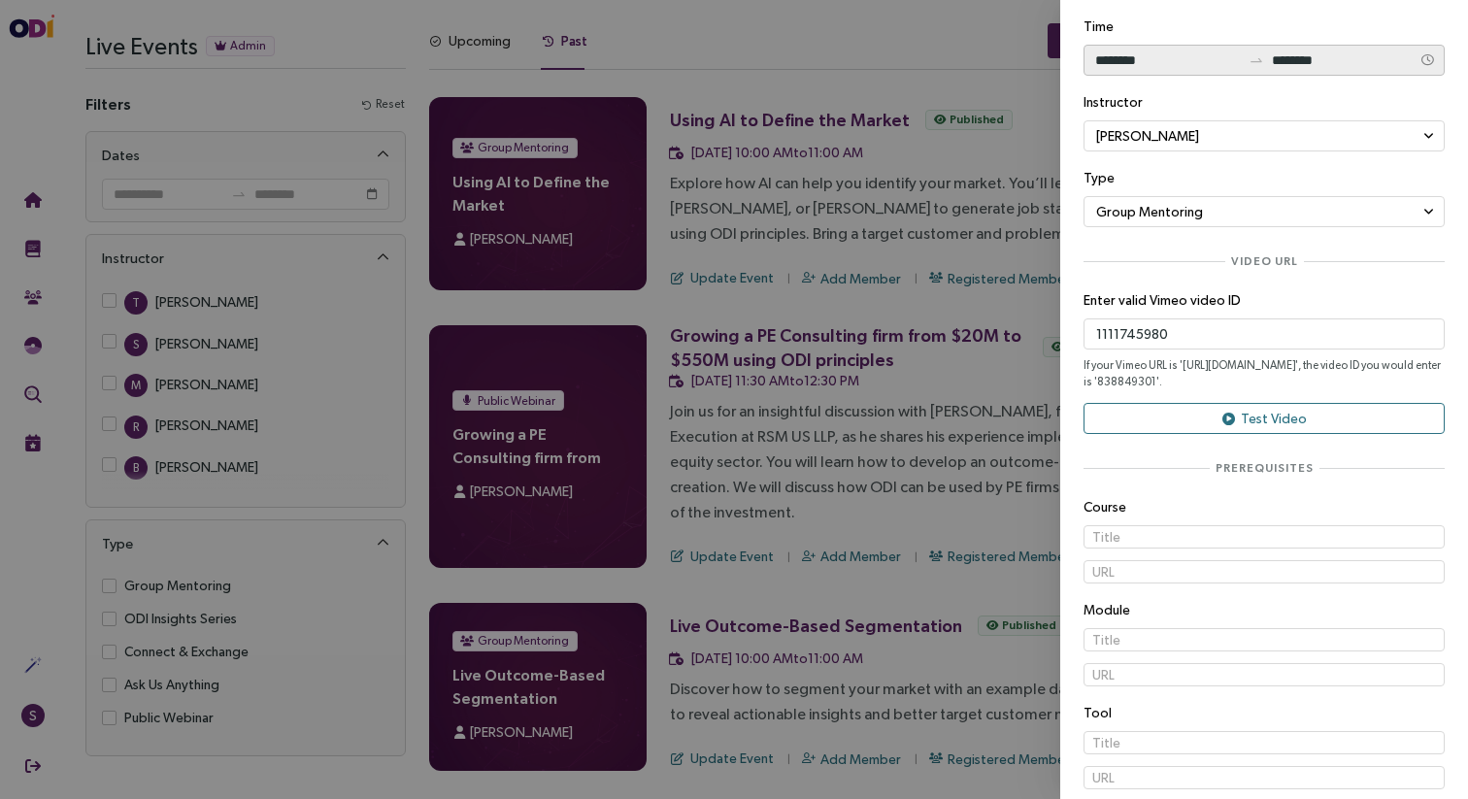
click at [954, 474] on div at bounding box center [734, 399] width 1468 height 799
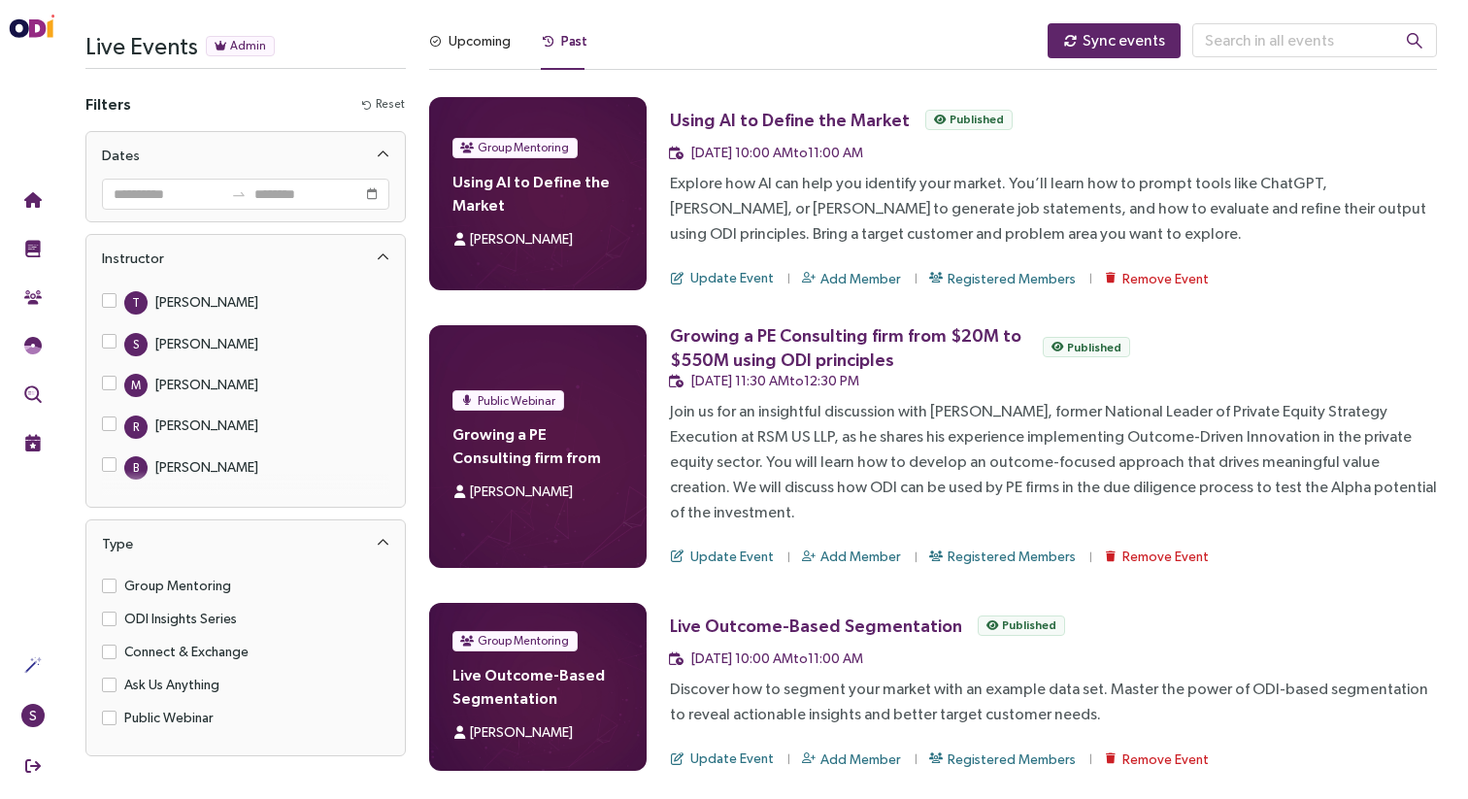
scroll to position [0, 0]
click at [550, 183] on h4 "Using AI to Define the Market" at bounding box center [538, 193] width 171 height 47
click at [740, 278] on span "Update Event" at bounding box center [732, 277] width 84 height 21
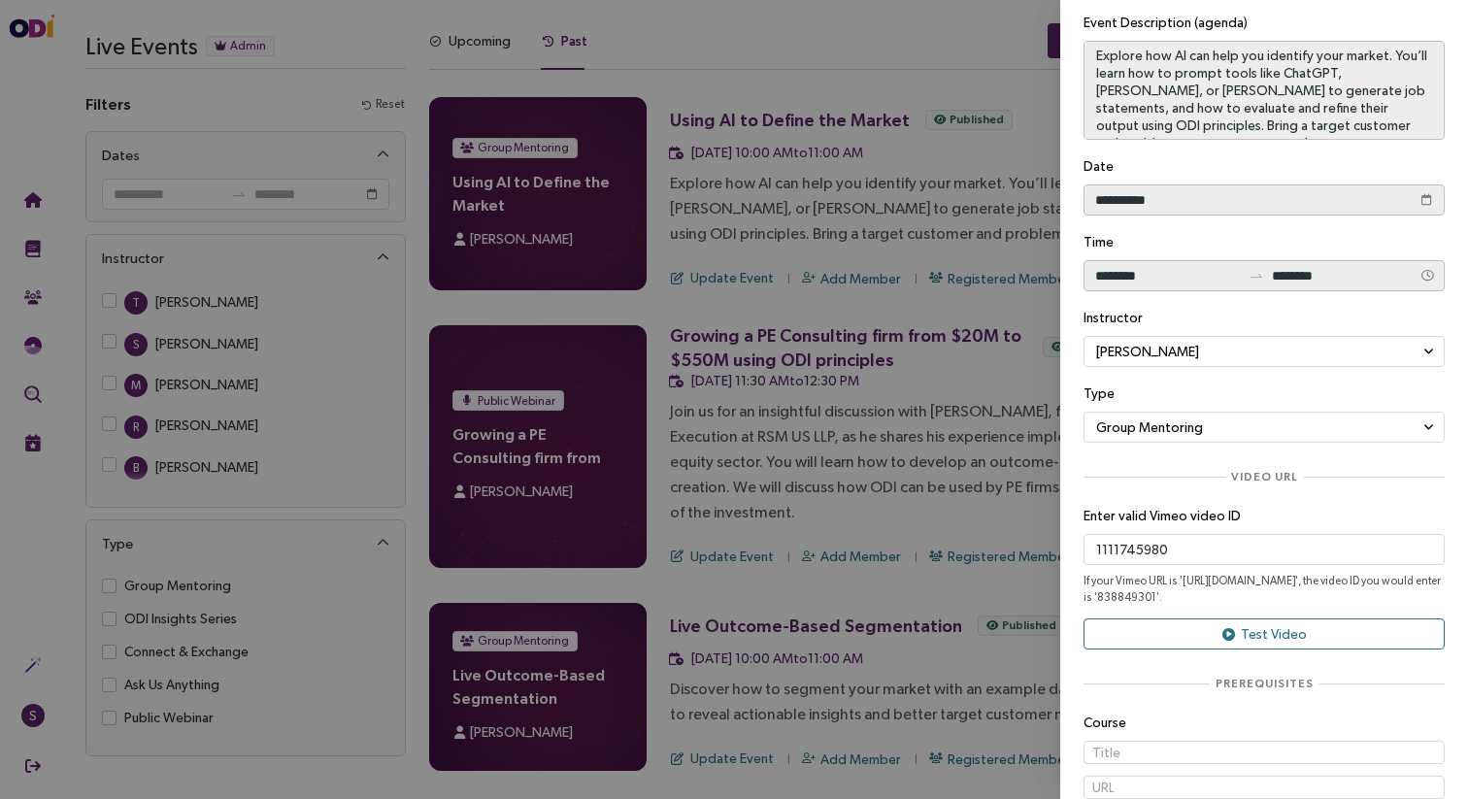
scroll to position [175, 0]
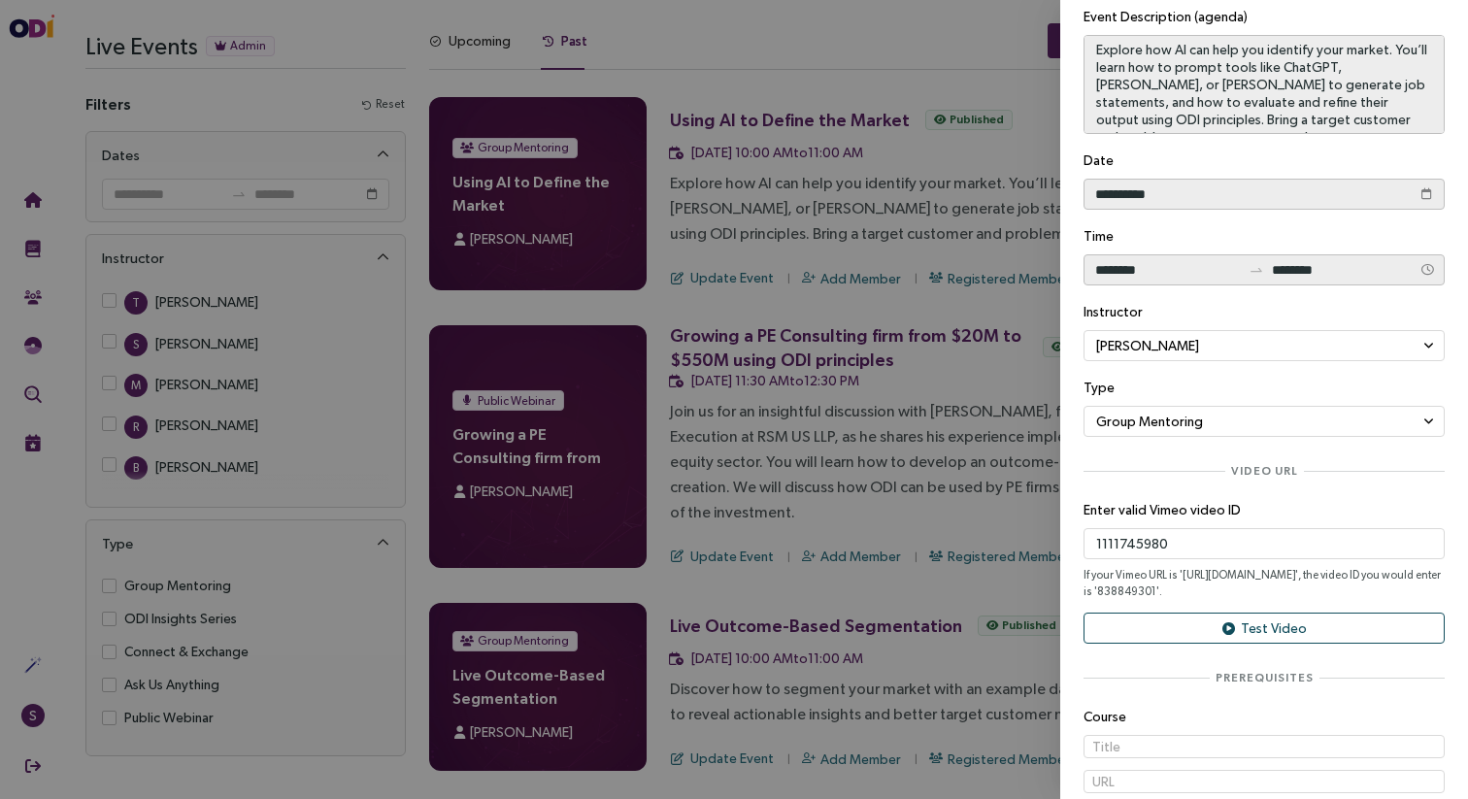
click at [1238, 613] on button "Test Video" at bounding box center [1264, 628] width 361 height 31
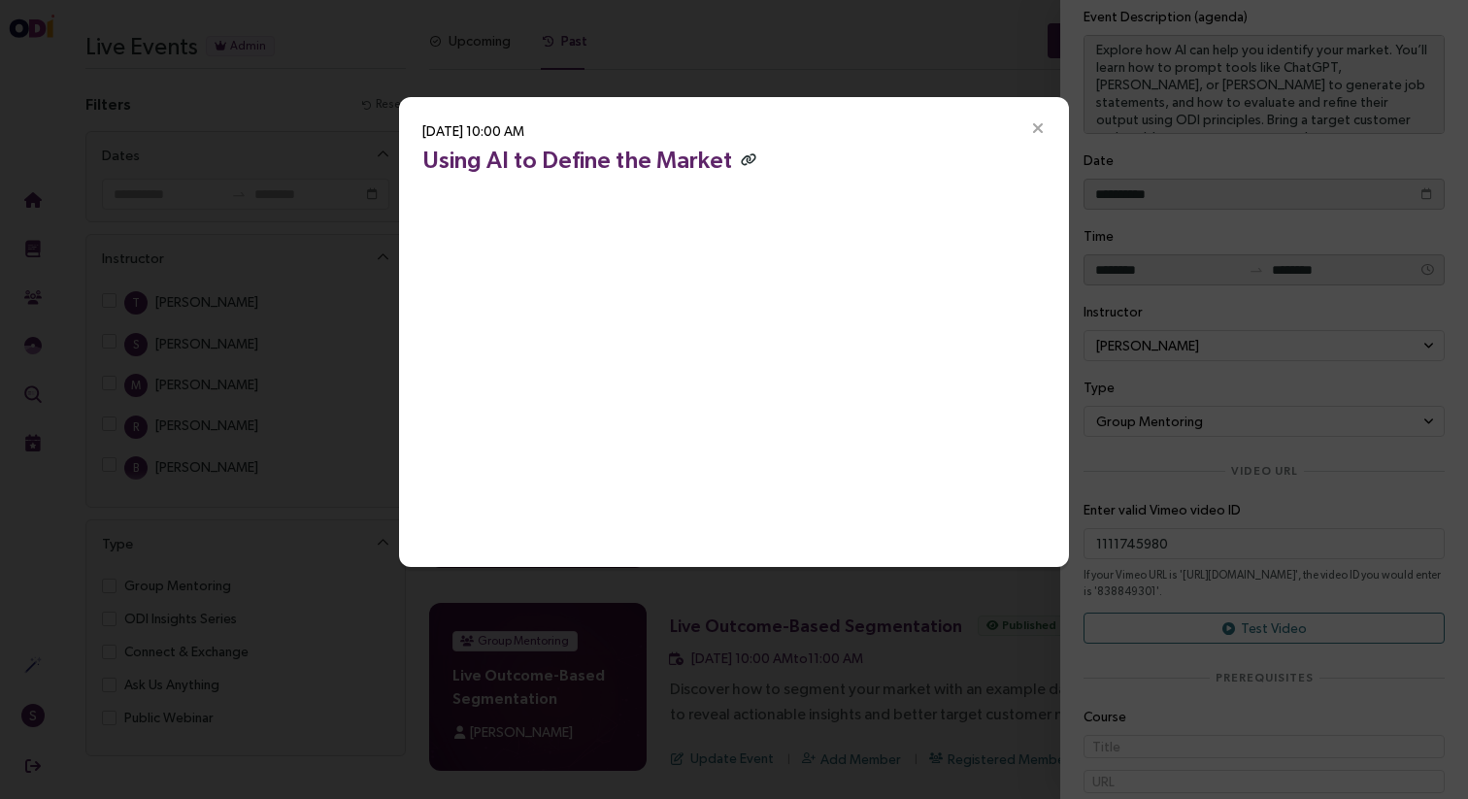
click at [741, 159] on icon "button" at bounding box center [749, 159] width 16 height 13
drag, startPoint x: 1050, startPoint y: 119, endPoint x: 879, endPoint y: 157, distance: 175.1
click at [1050, 119] on span "Close" at bounding box center [1038, 128] width 62 height 62
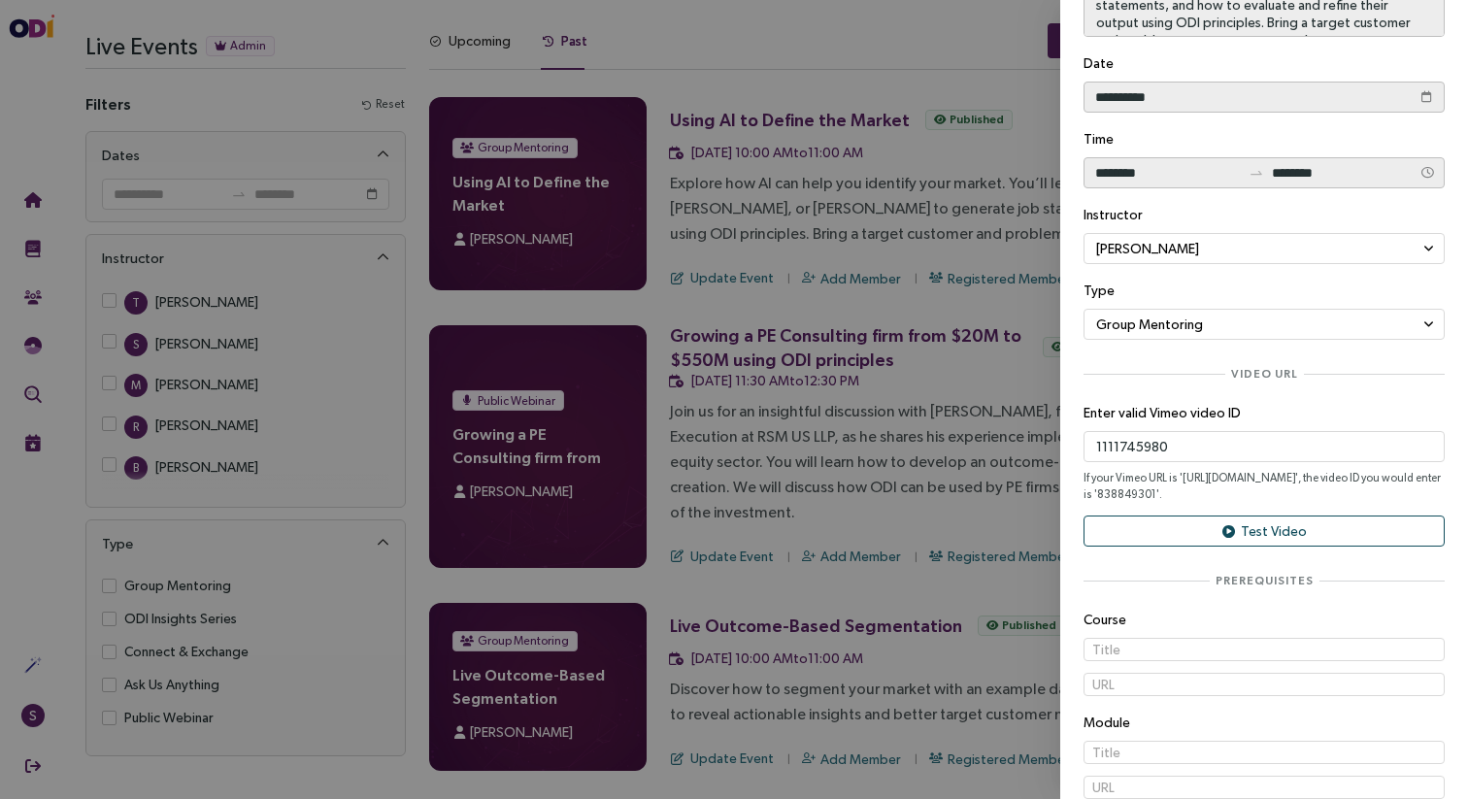
scroll to position [538, 0]
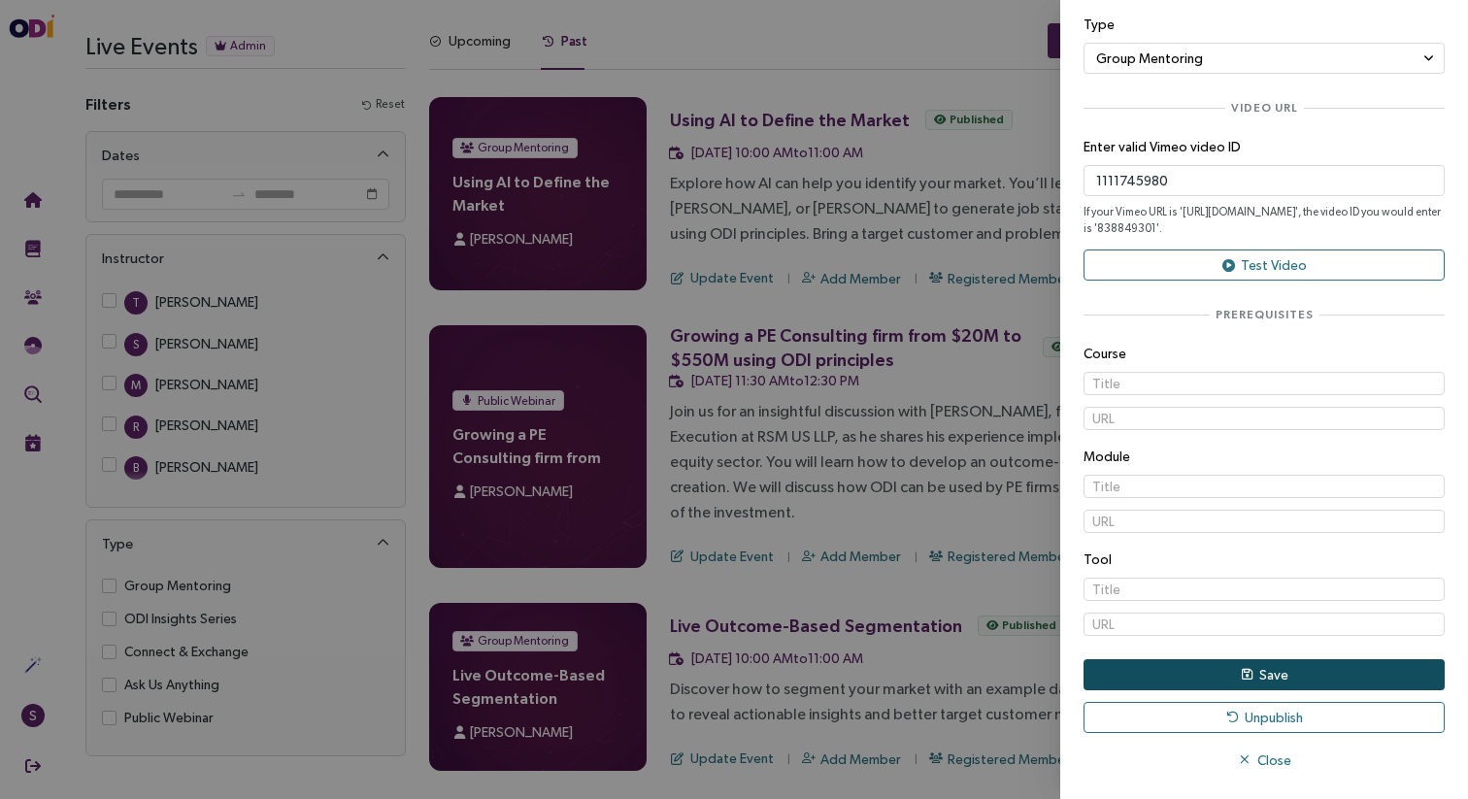
drag, startPoint x: 1280, startPoint y: 678, endPoint x: 1173, endPoint y: 675, distance: 106.9
click at [1280, 678] on span "Save" at bounding box center [1274, 674] width 29 height 21
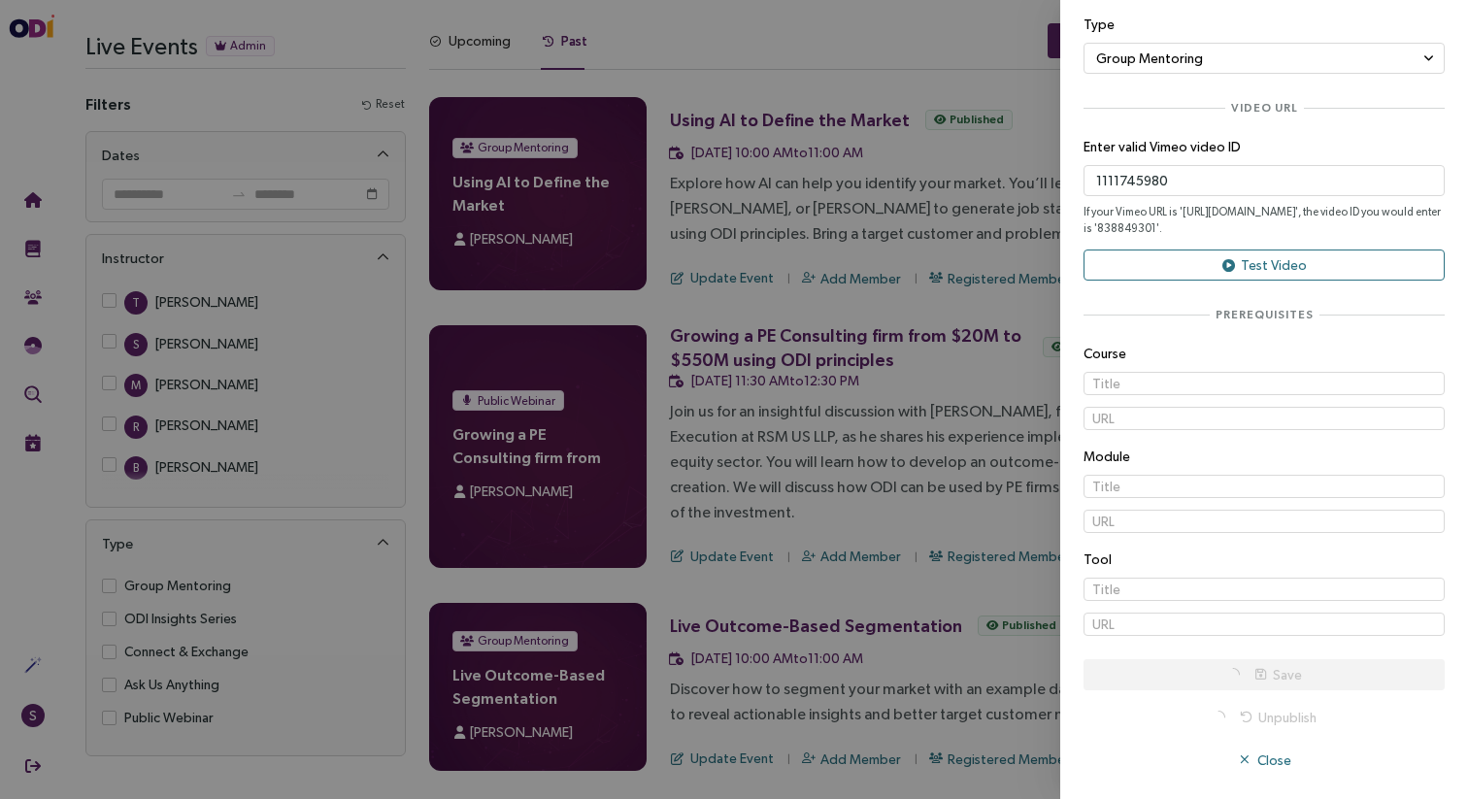
scroll to position [0, 0]
